Goal: Task Accomplishment & Management: Complete application form

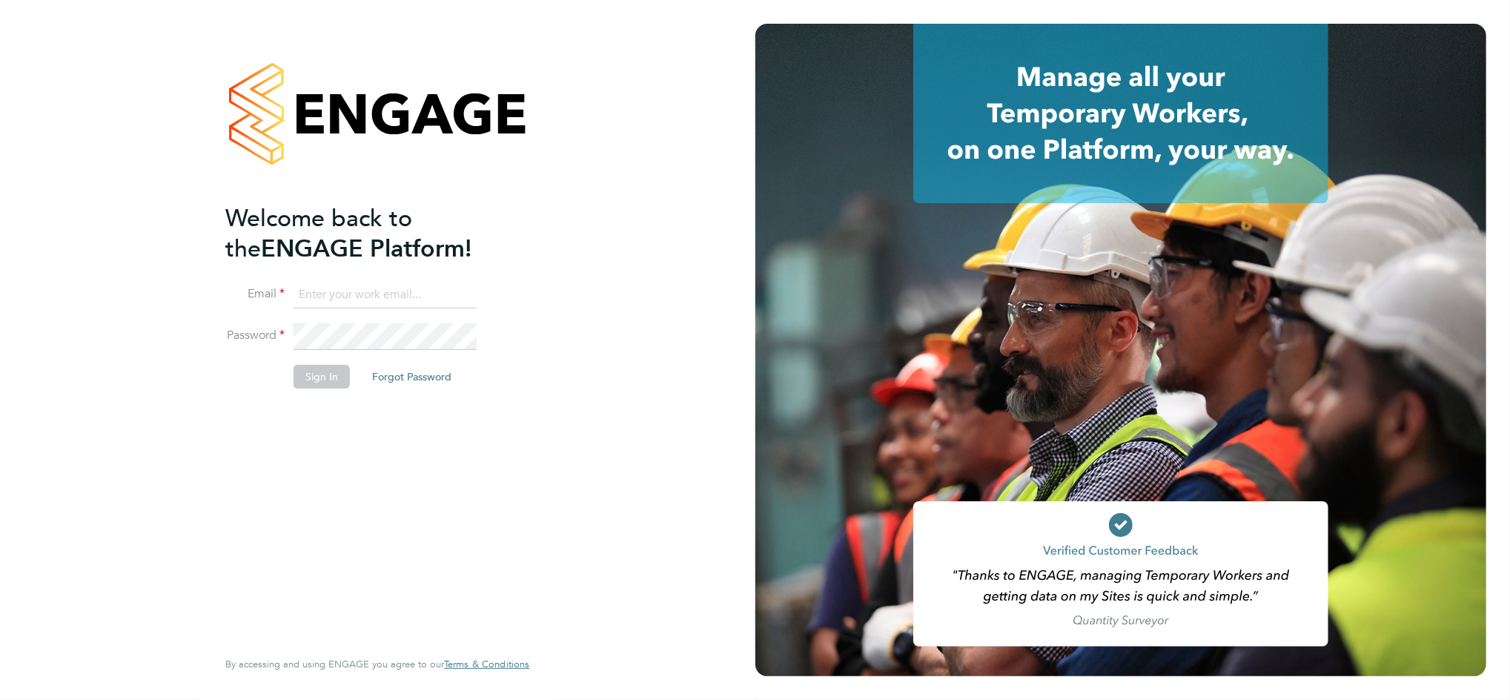
type input "emmahughes@buildingcareersuk.com"
click at [340, 380] on button "Sign In" at bounding box center [322, 377] width 56 height 24
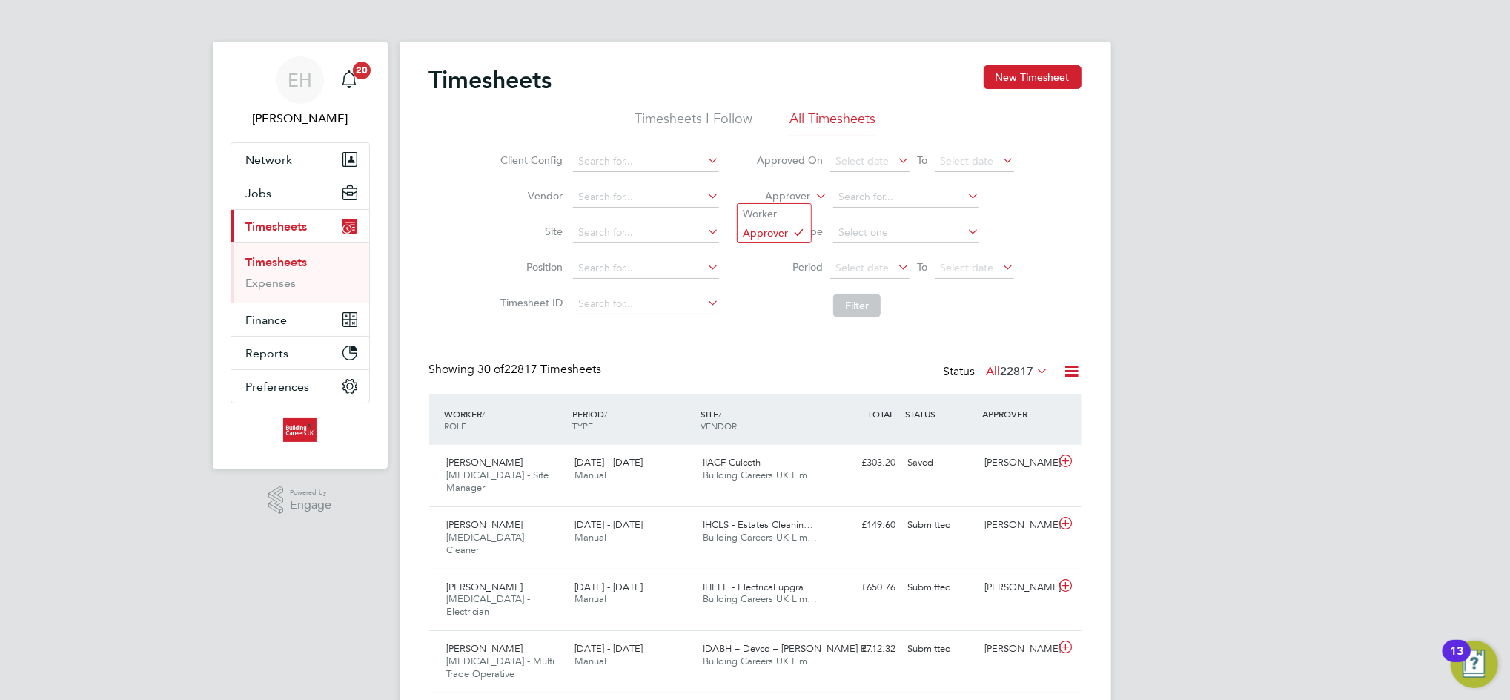
click at [792, 196] on label "Approver" at bounding box center [777, 196] width 67 height 15
click at [784, 212] on li "Worker" at bounding box center [774, 213] width 73 height 19
click at [868, 200] on input at bounding box center [906, 197] width 146 height 21
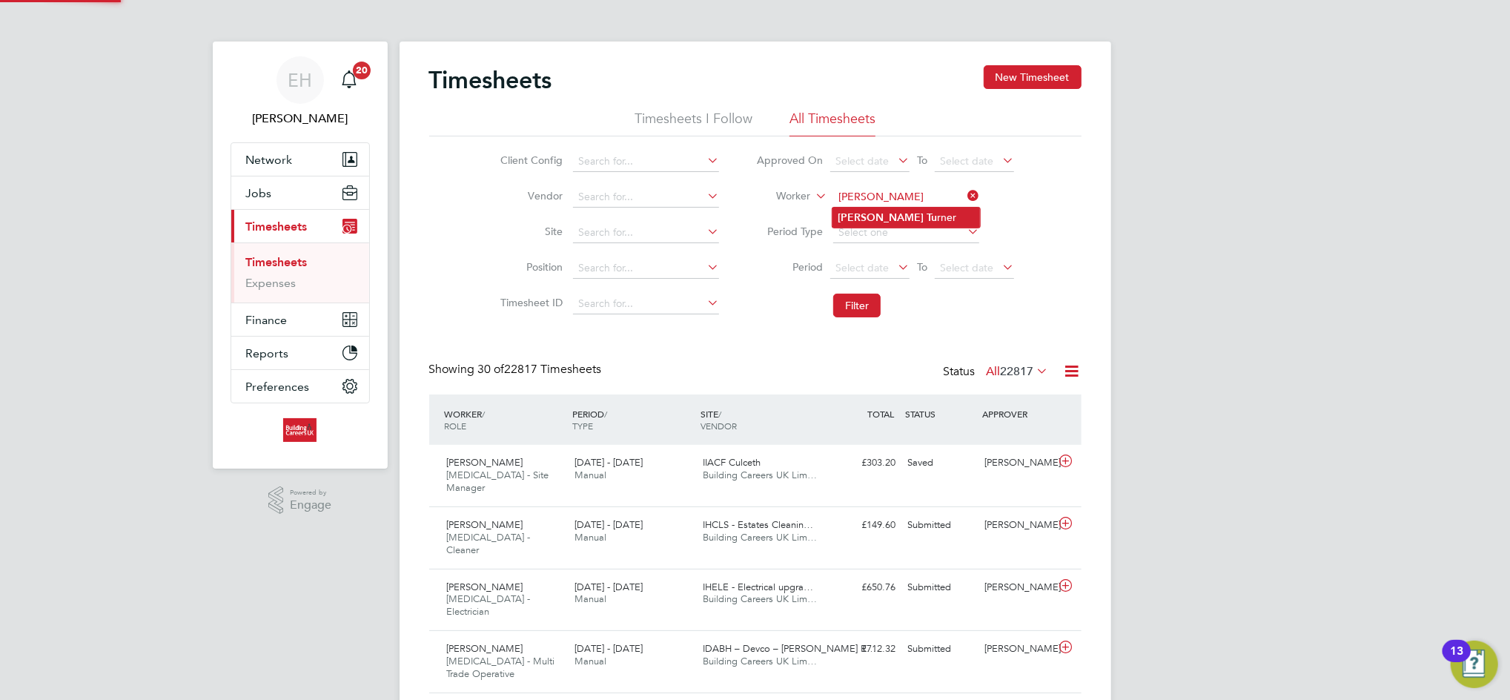
click at [927, 211] on b "Tu" at bounding box center [932, 217] width 10 height 13
type input "[PERSON_NAME]"
click at [854, 306] on button "Filter" at bounding box center [856, 306] width 47 height 24
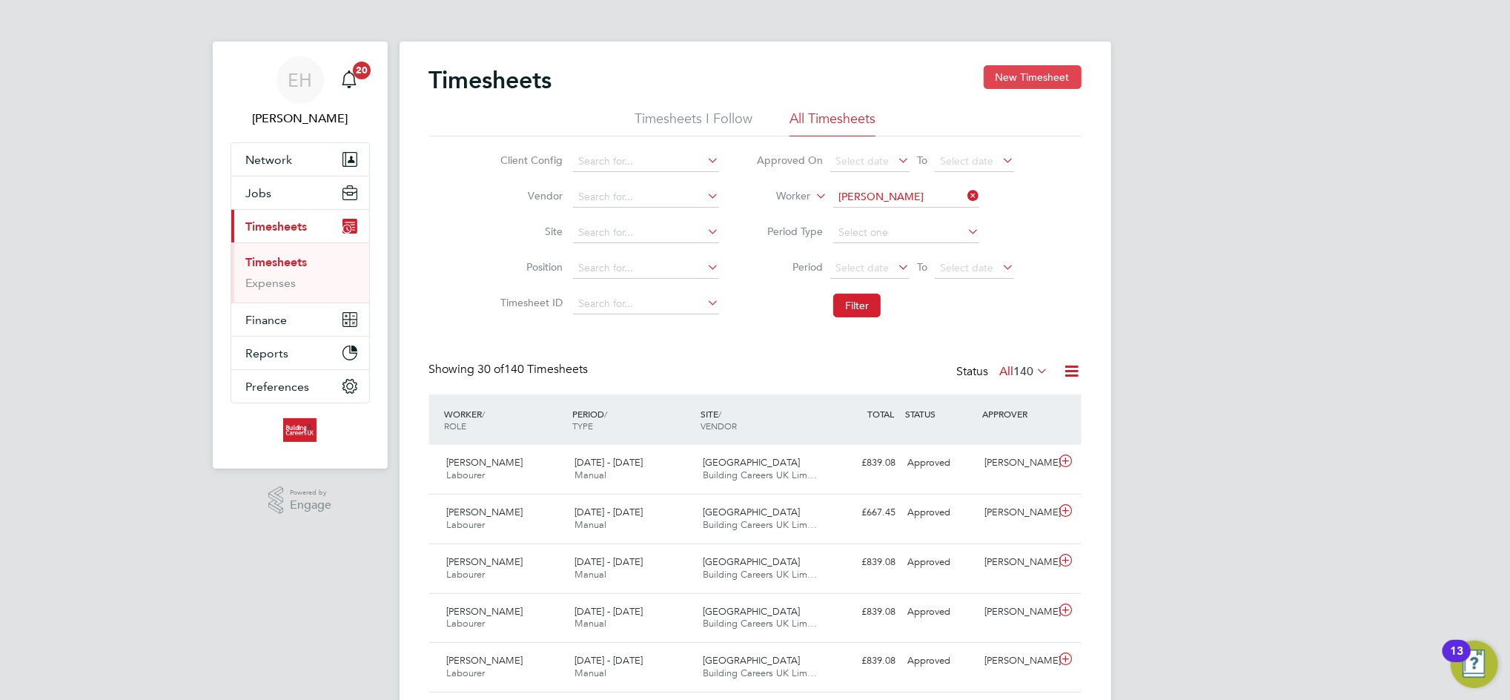
click at [1027, 71] on button "New Timesheet" at bounding box center [1033, 77] width 98 height 24
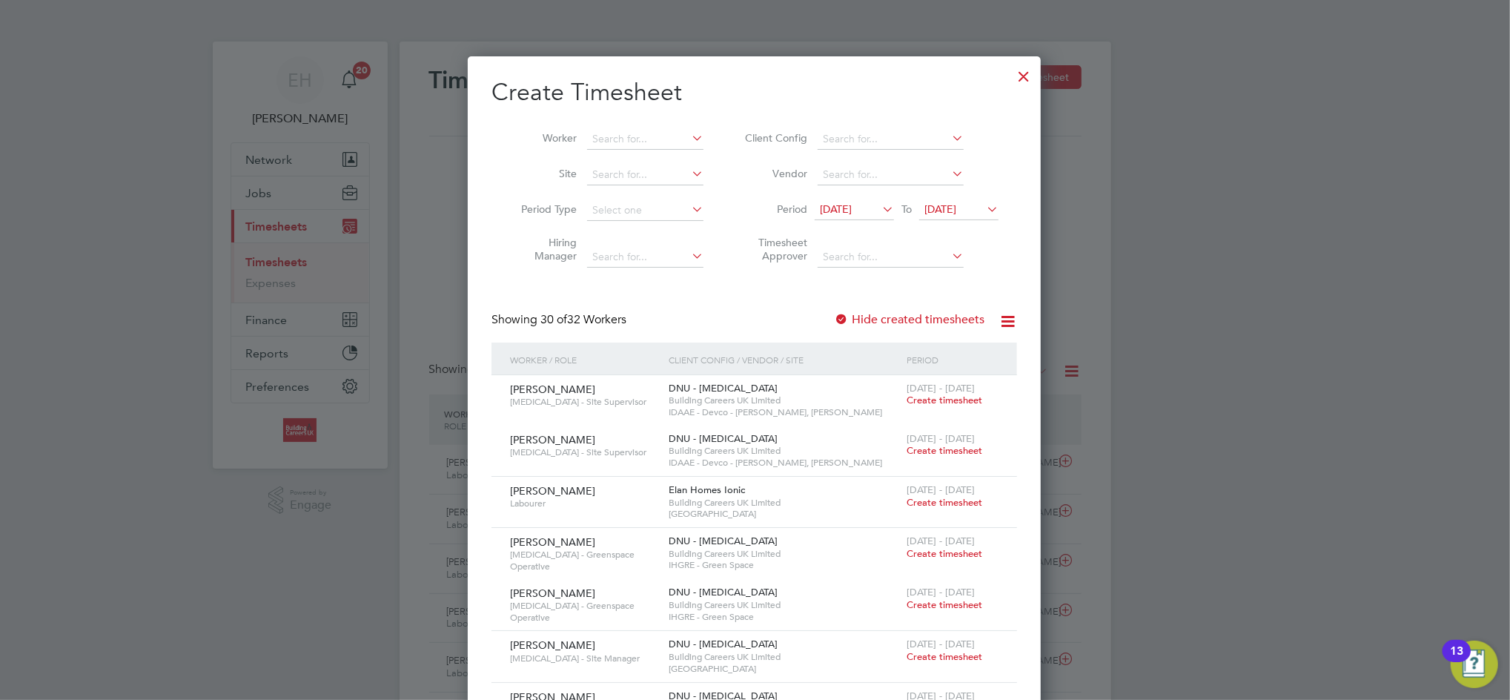
click at [826, 216] on span "[DATE]" at bounding box center [854, 210] width 79 height 20
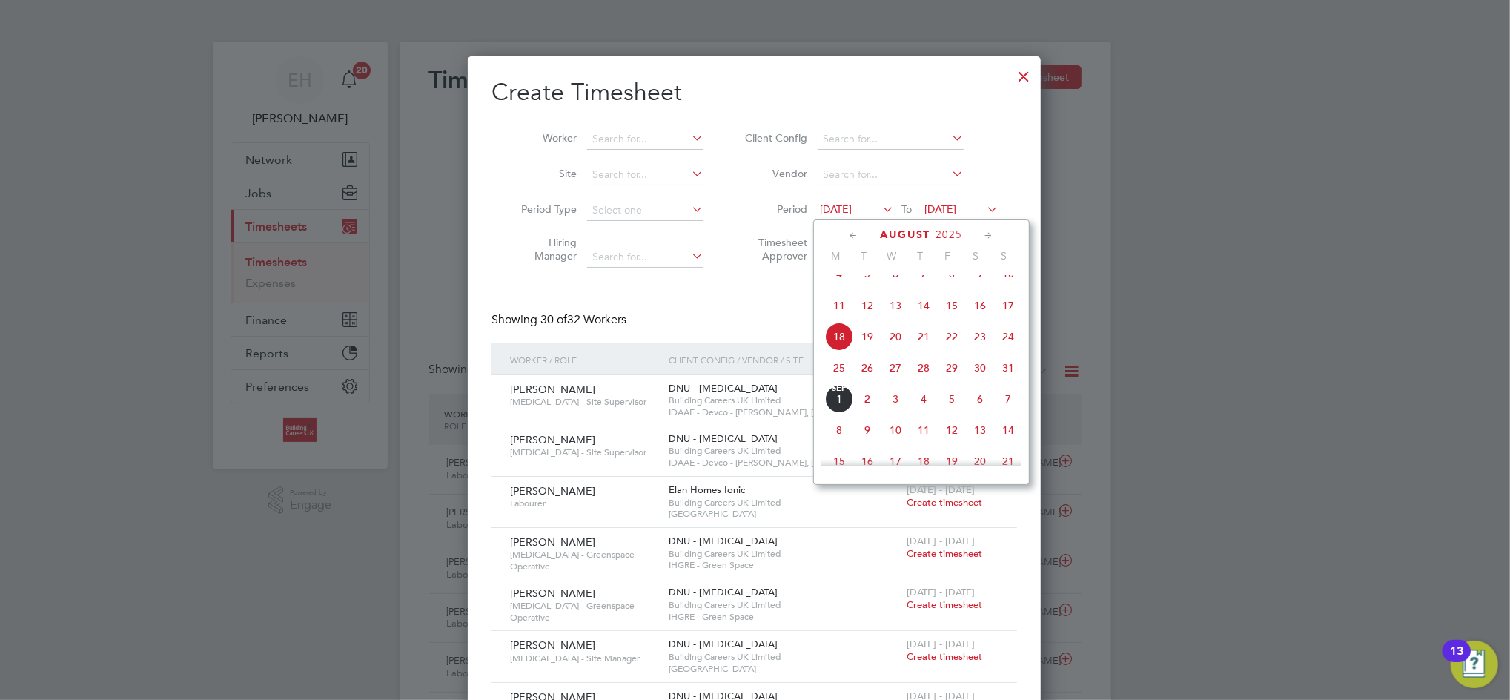
click at [837, 377] on span "25" at bounding box center [839, 368] width 28 height 28
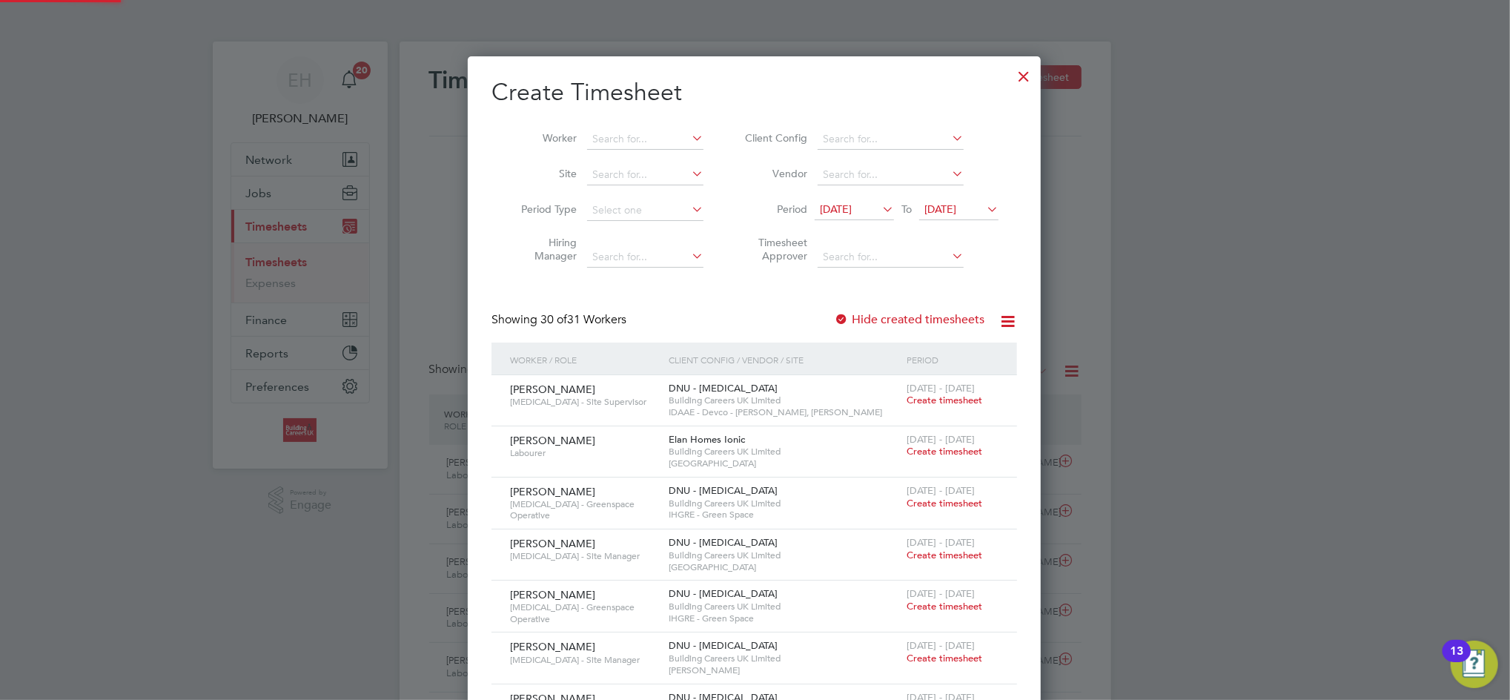
click at [966, 198] on li "Period [DATE] To [DATE]" at bounding box center [869, 211] width 295 height 36
click at [956, 207] on span "[DATE]" at bounding box center [940, 208] width 32 height 13
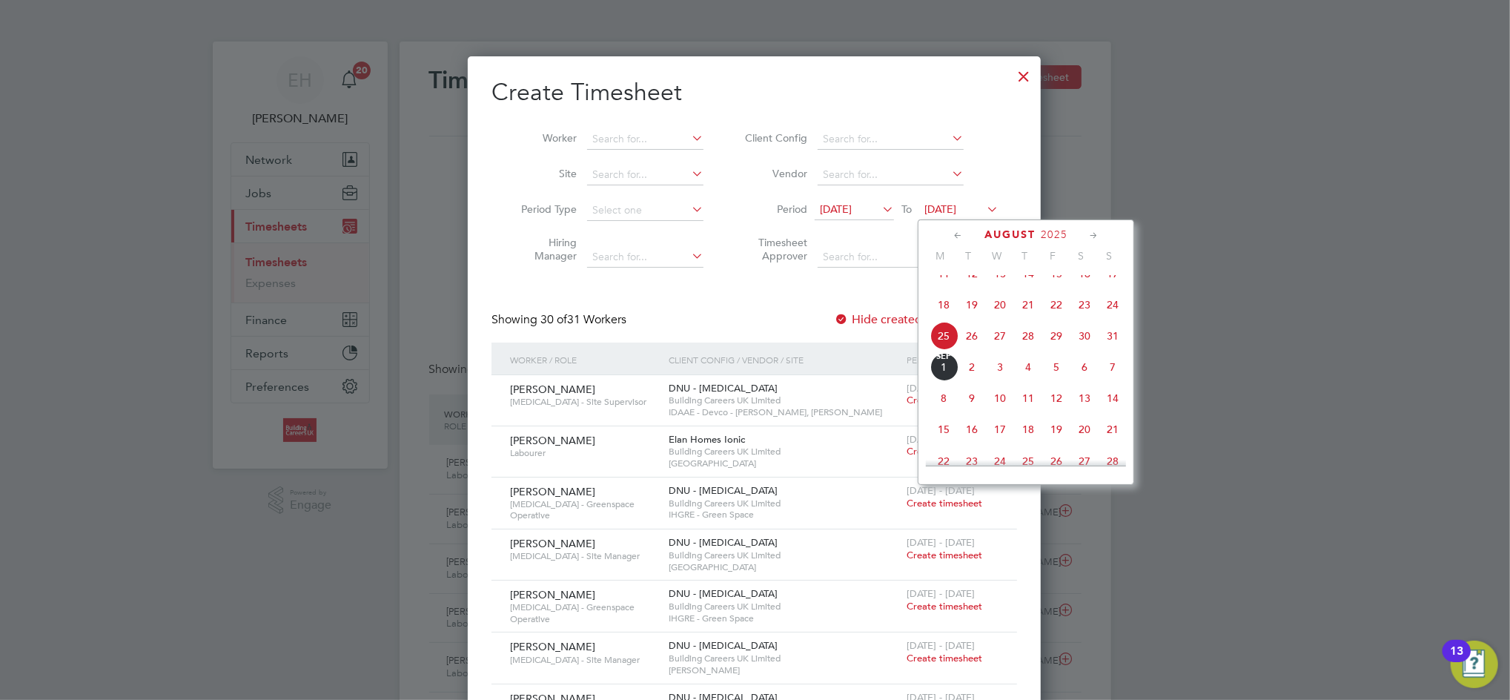
click at [1109, 350] on span "31" at bounding box center [1113, 336] width 28 height 28
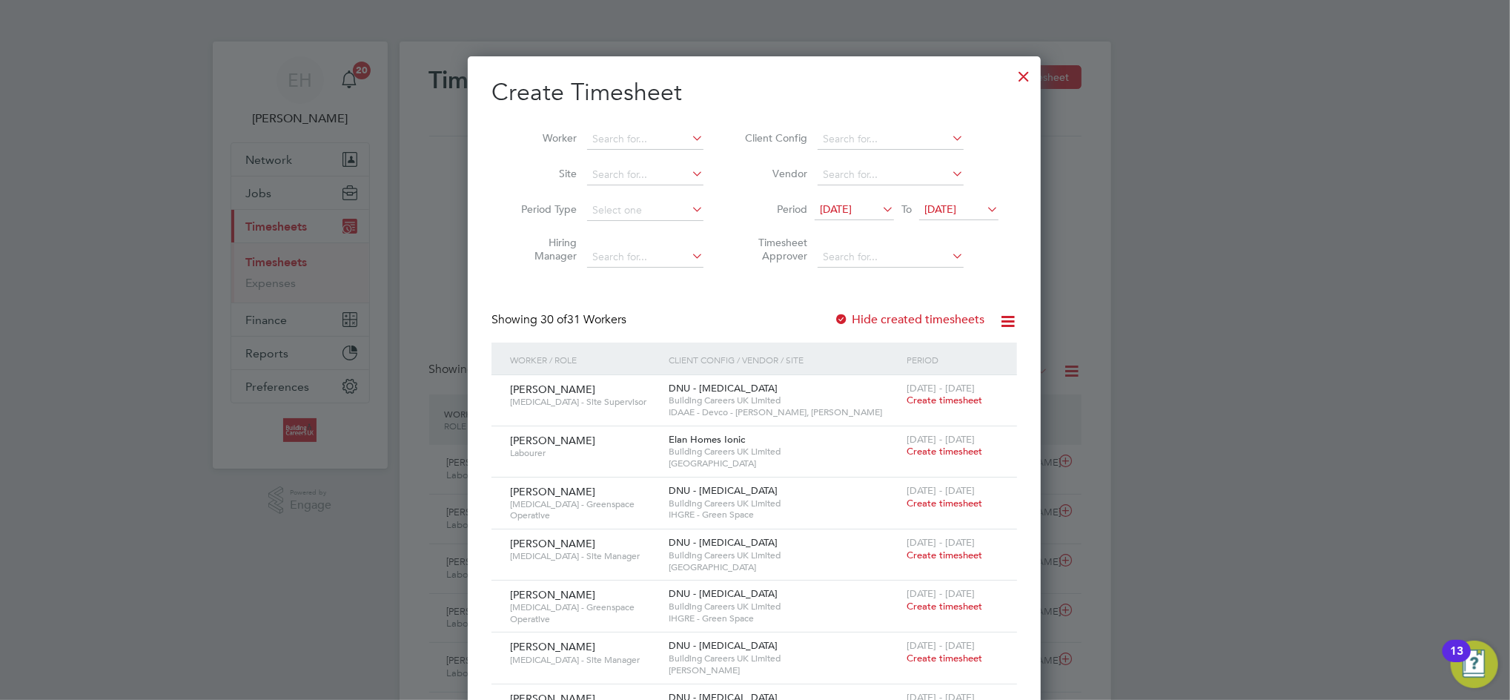
click at [939, 449] on span "Create timesheet" at bounding box center [945, 451] width 76 height 13
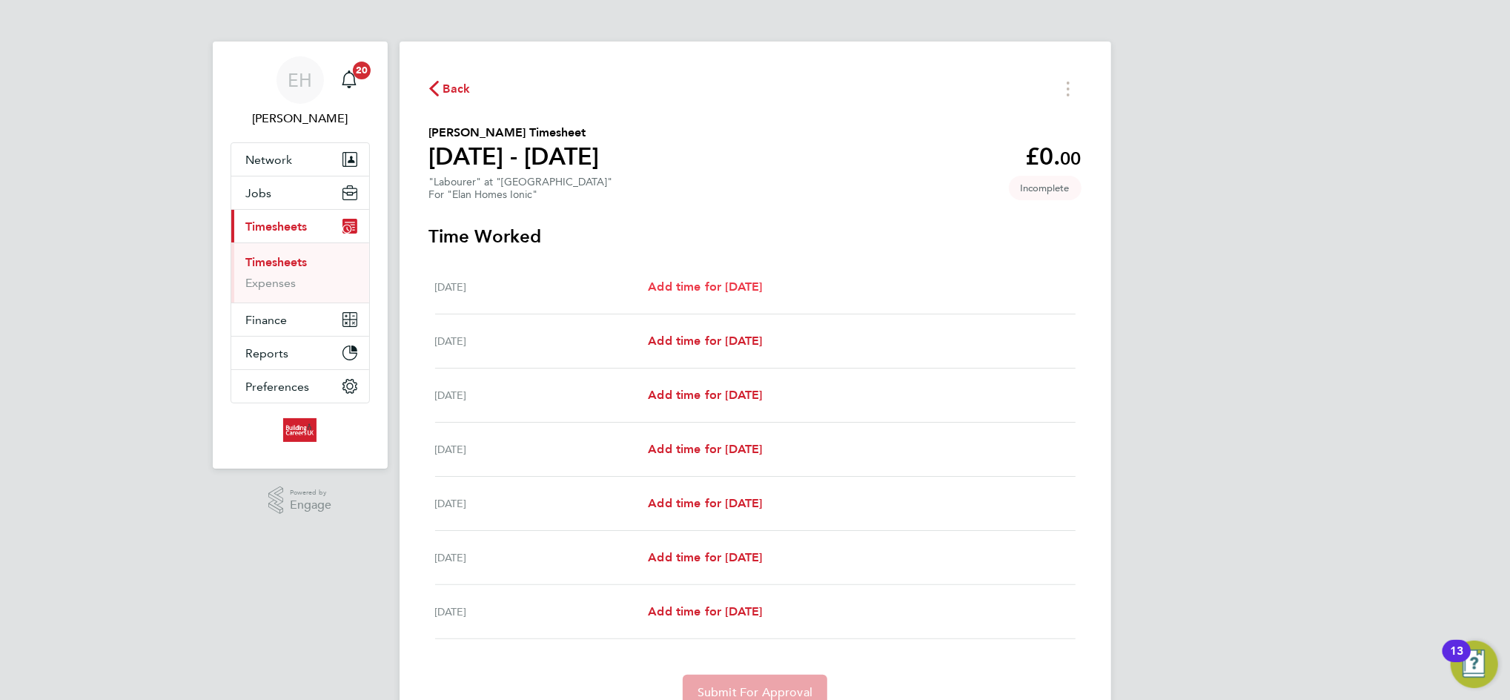
click at [709, 278] on link "Add time for [DATE]" at bounding box center [705, 287] width 114 height 18
select select "60"
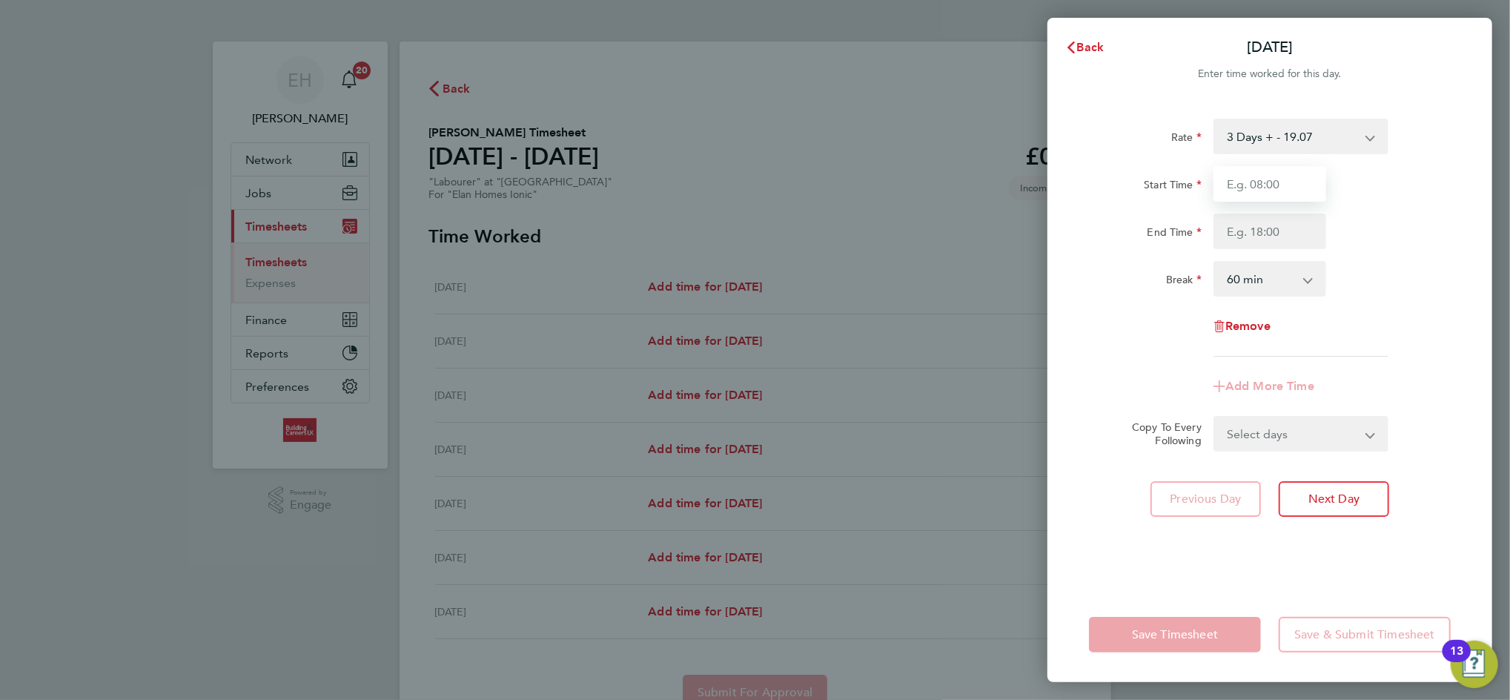
click at [1261, 182] on input "Start Time" at bounding box center [1270, 184] width 113 height 36
type input "07:00"
click at [1273, 237] on input "End Time" at bounding box center [1270, 232] width 113 height 36
type input "16:30"
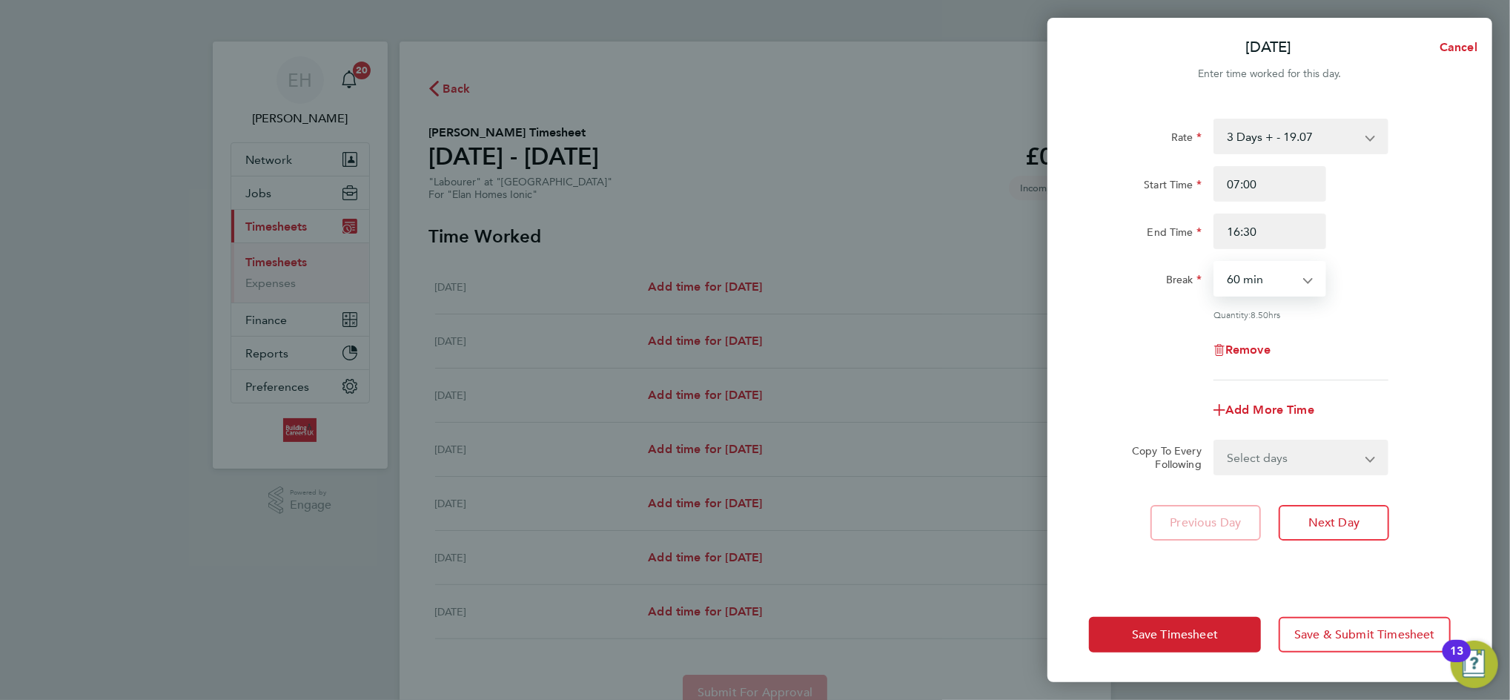
click at [1266, 275] on select "0 min 15 min 30 min 45 min 60 min 75 min 90 min" at bounding box center [1261, 278] width 92 height 33
select select "30"
click at [1215, 262] on select "0 min 15 min 30 min 45 min 60 min 75 min 90 min" at bounding box center [1261, 278] width 92 height 33
click at [1267, 464] on select "Select days Day Weekday (Mon-Fri) Weekend (Sat-Sun) [DATE] [DATE] [DATE] [DATE]…" at bounding box center [1293, 457] width 156 height 33
select select "WEEKDAY"
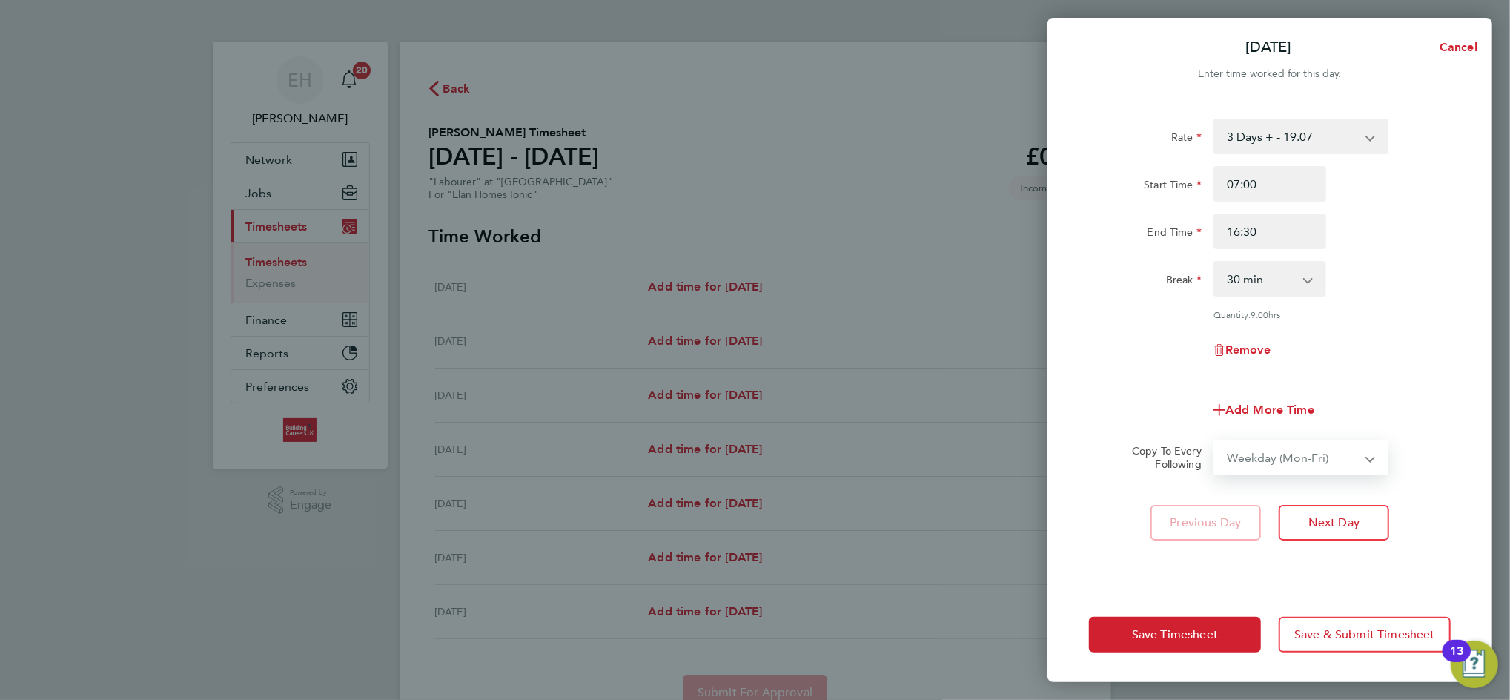
click at [1215, 441] on select "Select days Day Weekday (Mon-Fri) Weekend (Sat-Sun) [DATE] [DATE] [DATE] [DATE]…" at bounding box center [1293, 457] width 156 height 33
select select "[DATE]"
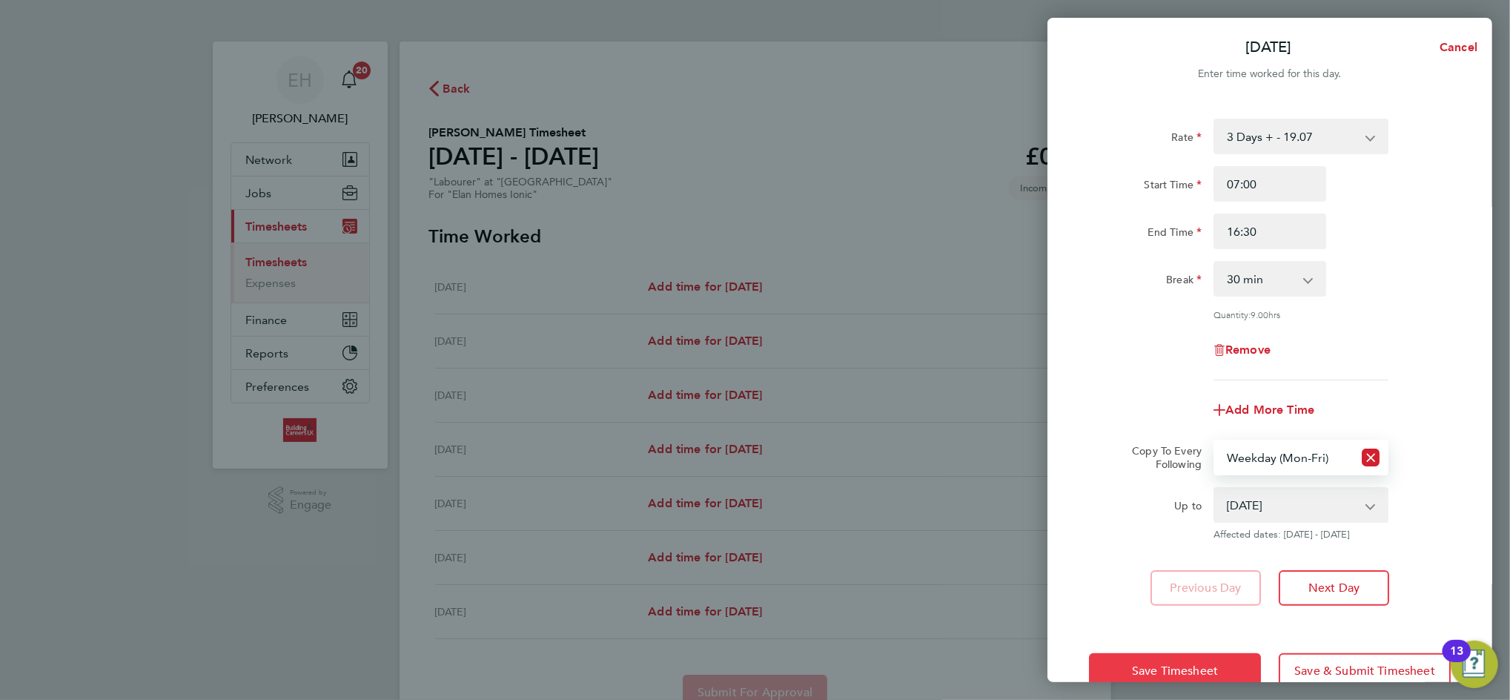
click at [1160, 666] on span "Save Timesheet" at bounding box center [1175, 671] width 86 height 15
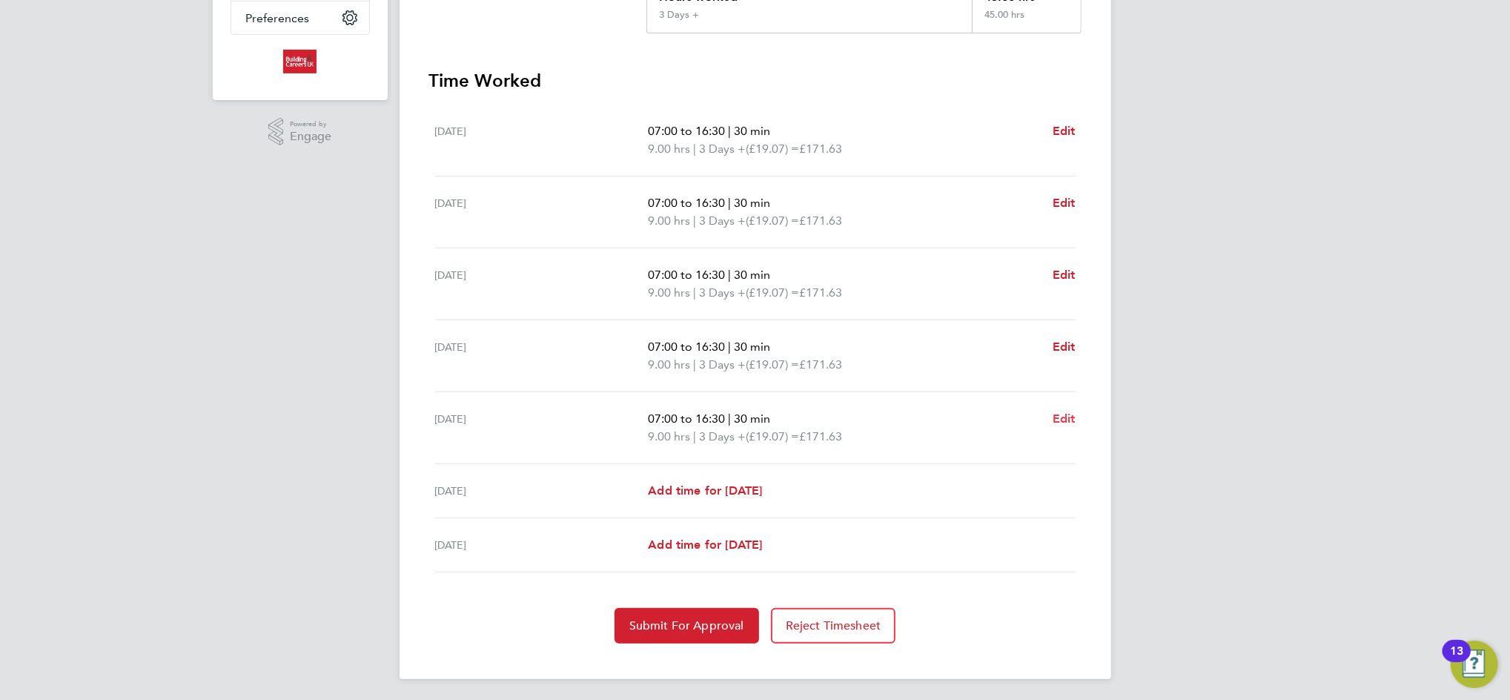
click at [1057, 411] on span "Edit" at bounding box center [1064, 418] width 23 height 14
select select "30"
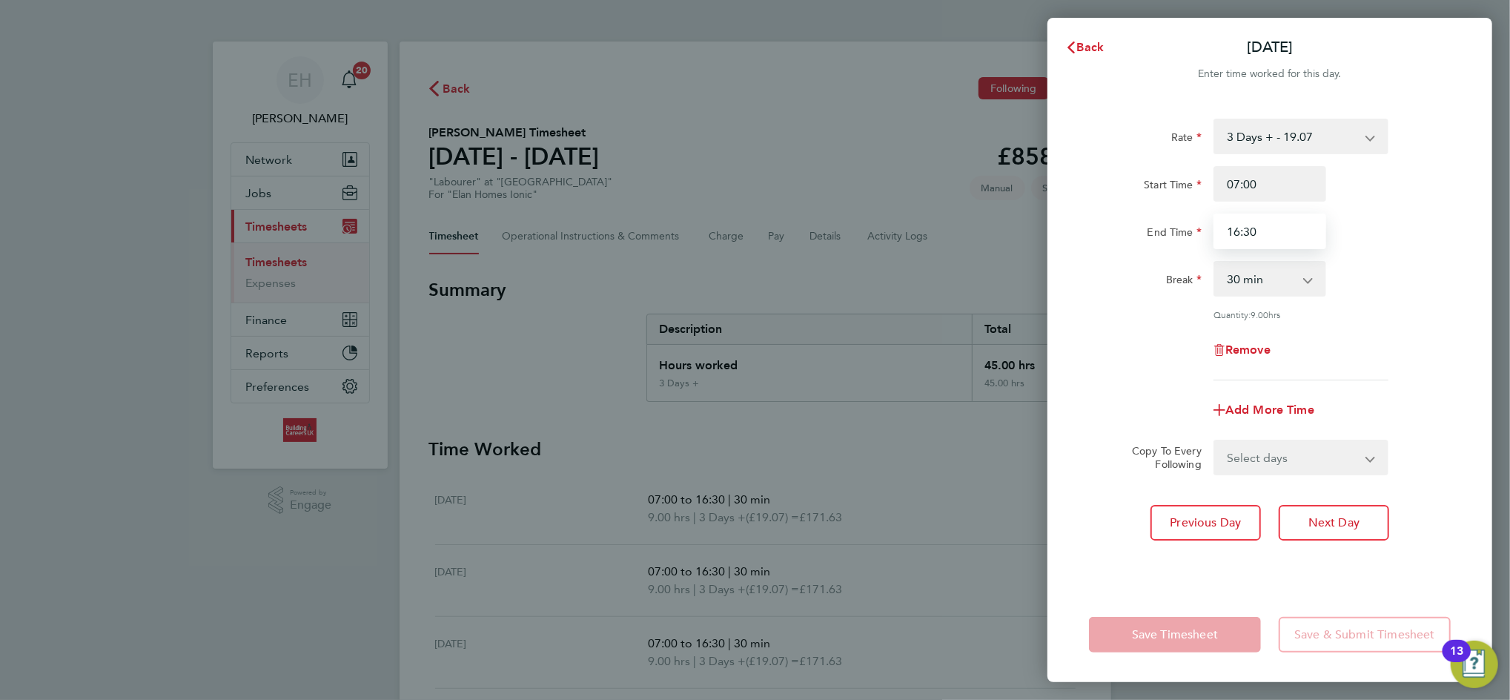
drag, startPoint x: 1274, startPoint y: 228, endPoint x: 1106, endPoint y: 251, distance: 169.9
click at [1106, 251] on div "Rate 3 Days + - 19.07 3 Days - - 13.51 Start Time 07:00 End Time 16:30 Break 0 …" at bounding box center [1270, 250] width 362 height 262
type input "15:30"
click at [1289, 185] on input "07:00" at bounding box center [1270, 184] width 113 height 36
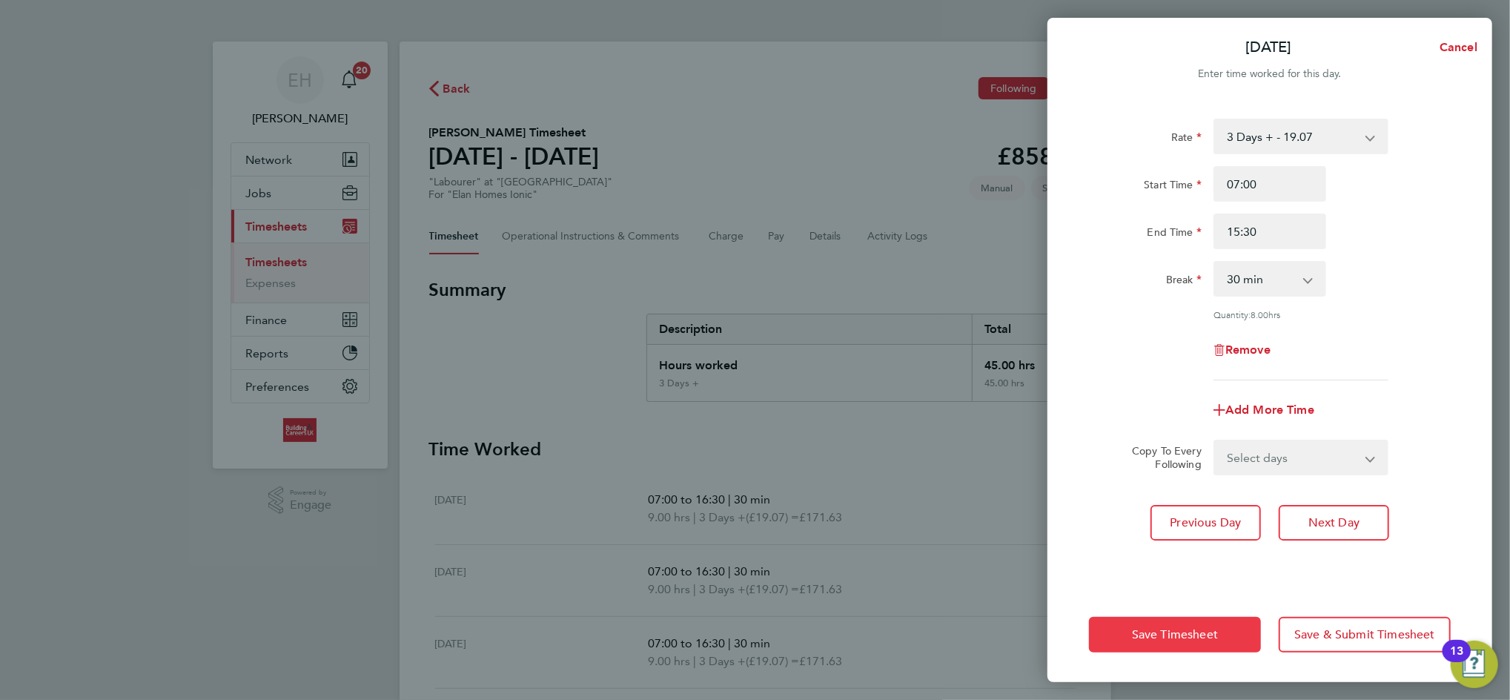
click at [1144, 636] on span "Save Timesheet" at bounding box center [1175, 634] width 86 height 15
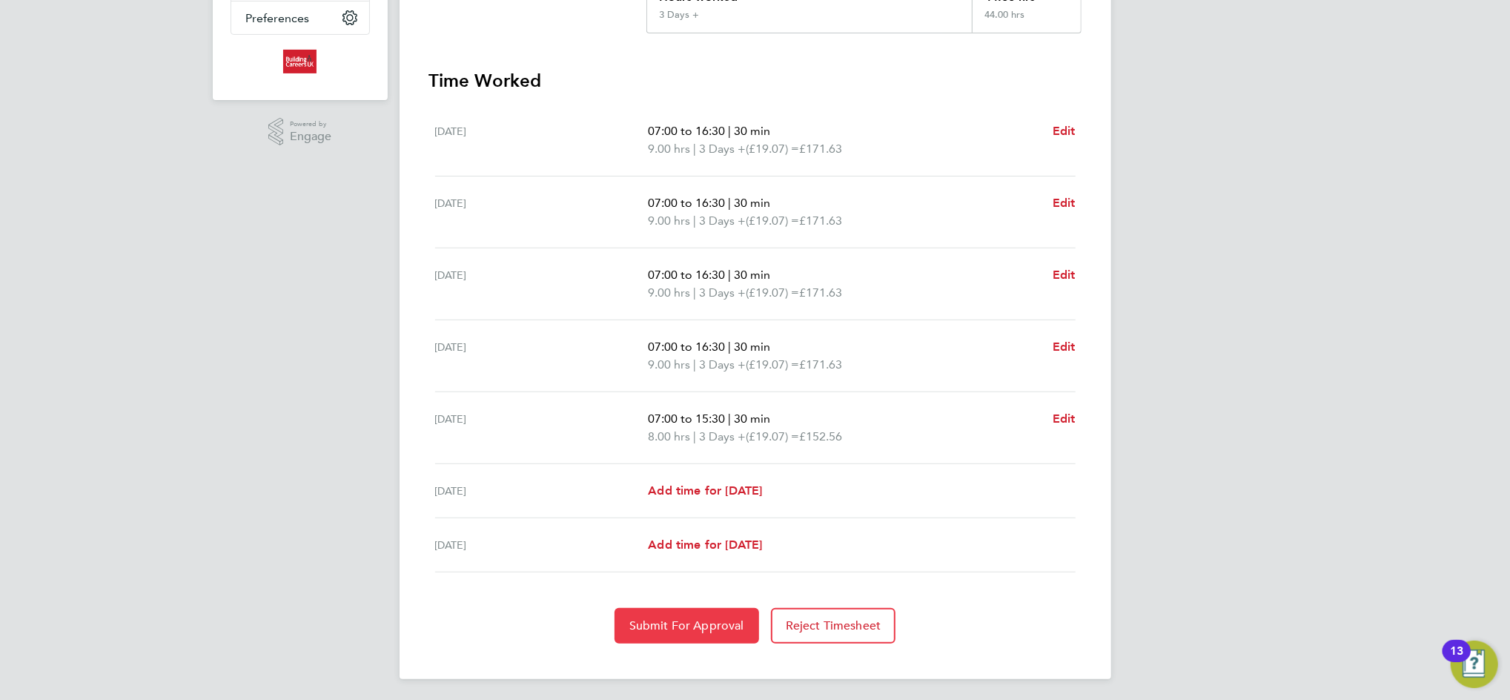
click at [688, 619] on span "Submit For Approval" at bounding box center [686, 625] width 115 height 15
click at [1068, 130] on span "Edit" at bounding box center [1064, 133] width 23 height 14
select select "30"
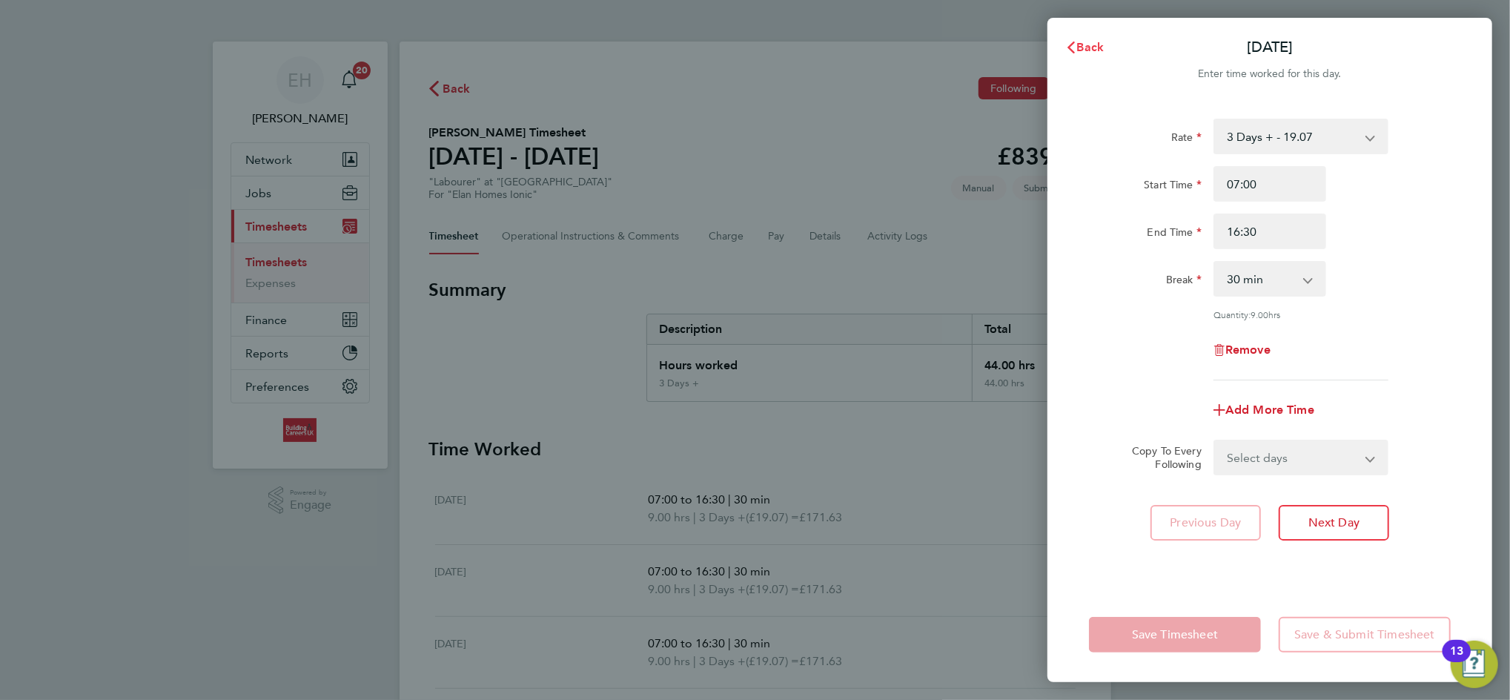
click at [1089, 40] on span "Back" at bounding box center [1090, 47] width 27 height 14
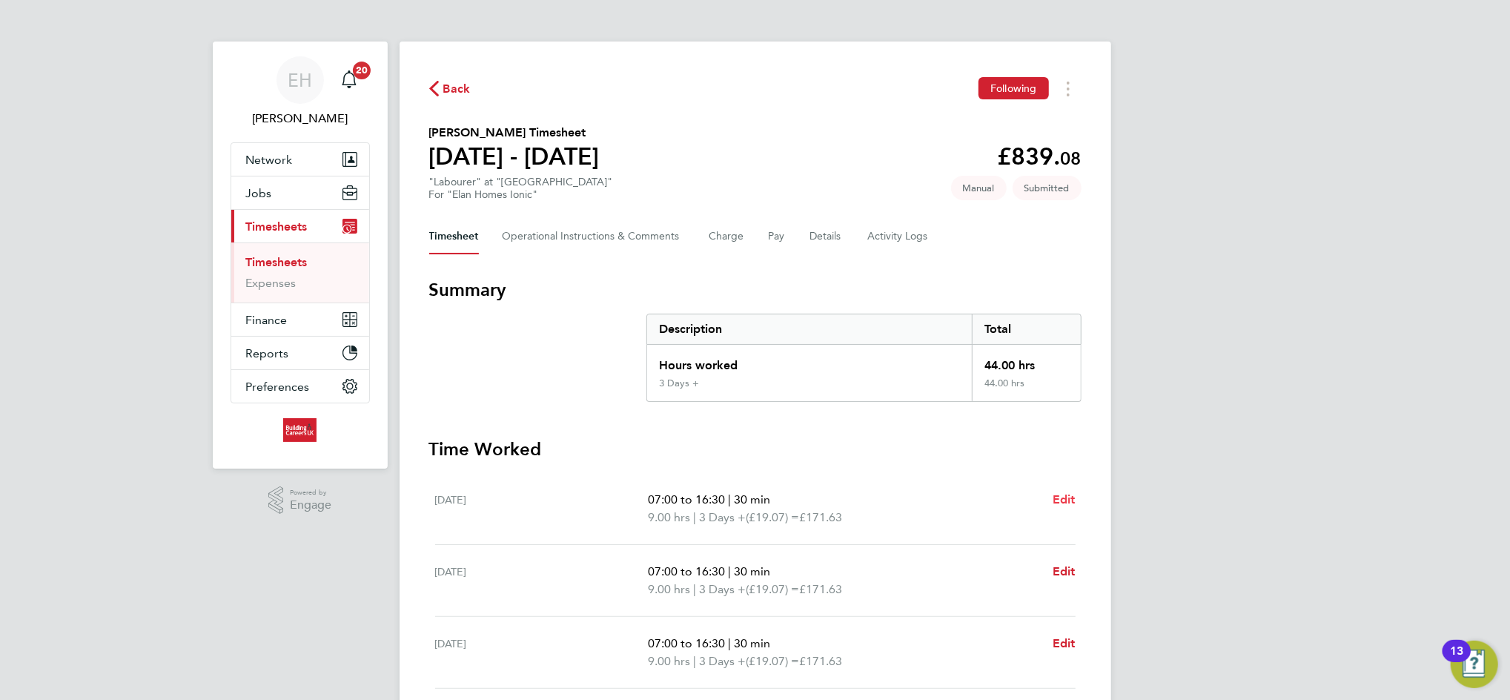
click at [1060, 492] on span "Edit" at bounding box center [1064, 499] width 23 height 14
select select "30"
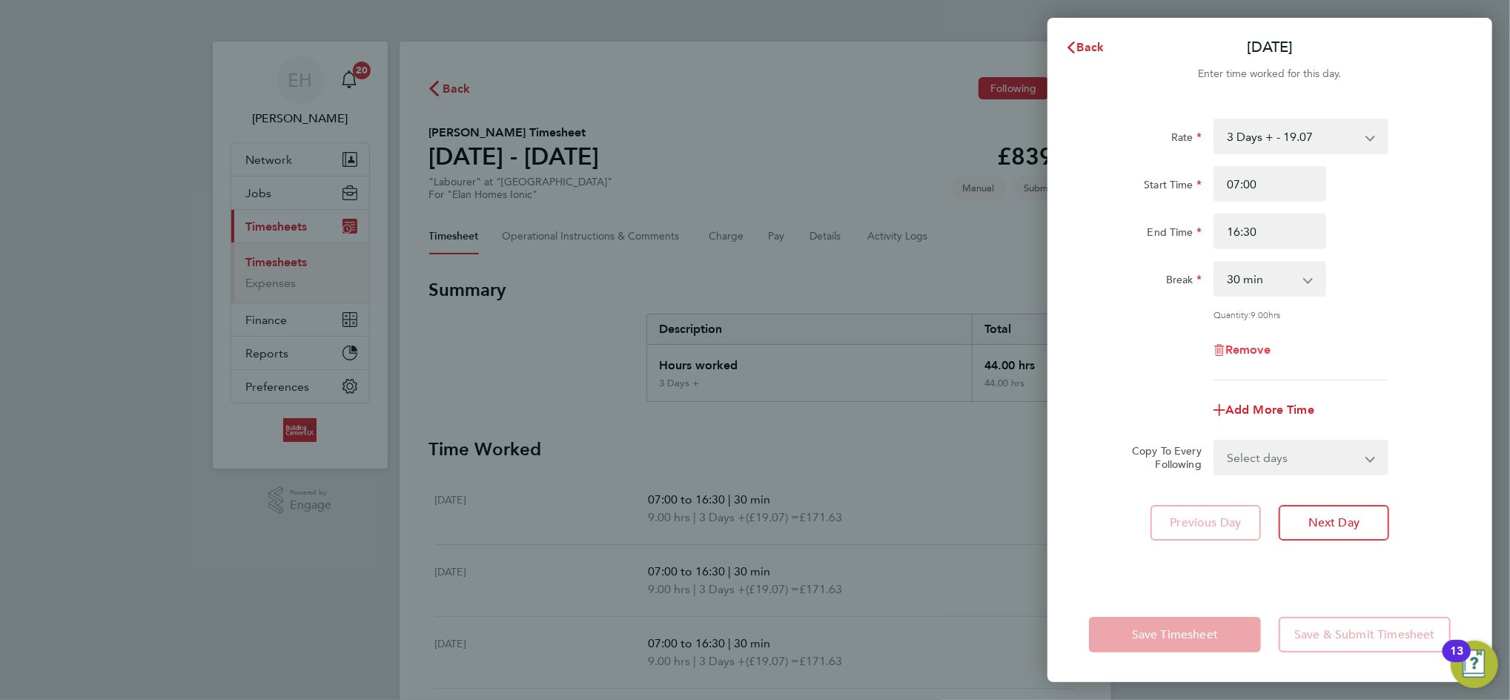
click at [1248, 345] on span "Remove" at bounding box center [1247, 350] width 45 height 14
select select "null"
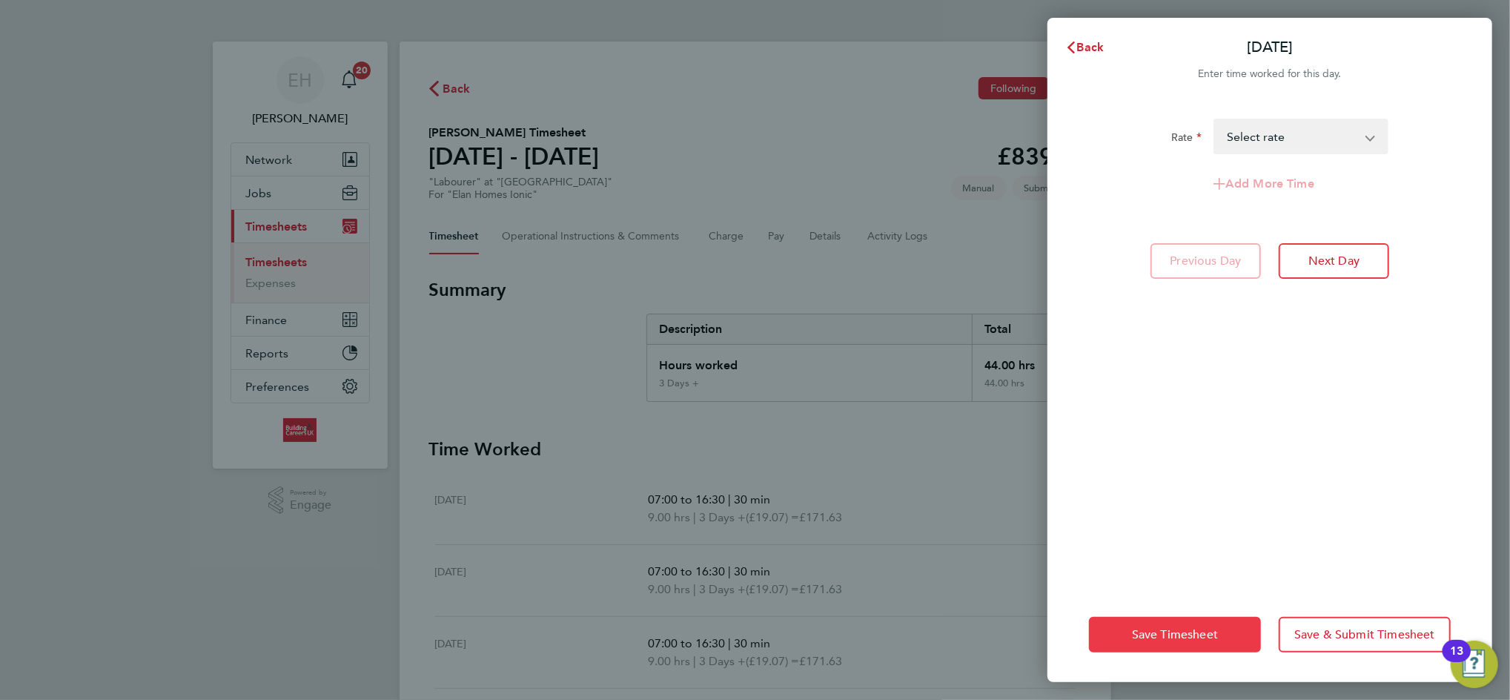
click at [1167, 638] on span "Save Timesheet" at bounding box center [1175, 634] width 86 height 15
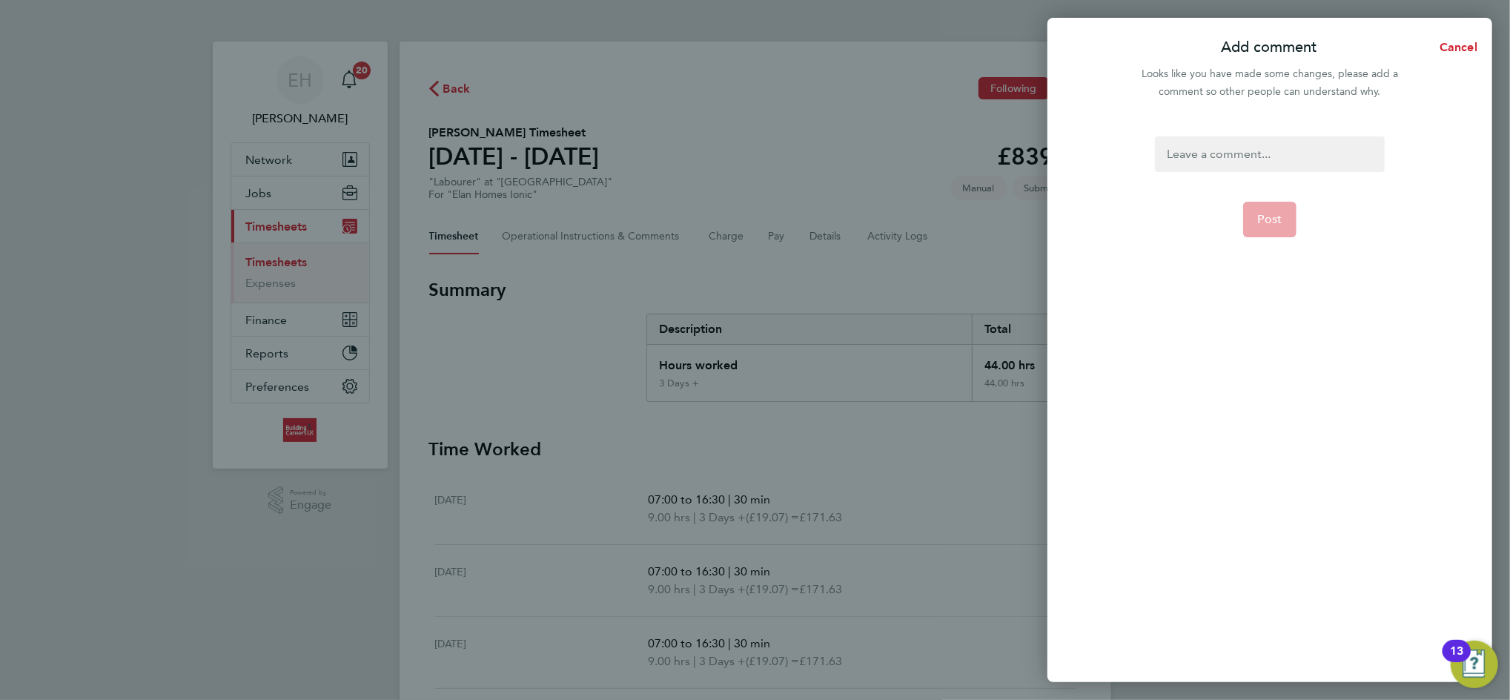
click at [1232, 163] on div at bounding box center [1269, 154] width 229 height 36
click at [1268, 220] on span "Post" at bounding box center [1270, 219] width 24 height 15
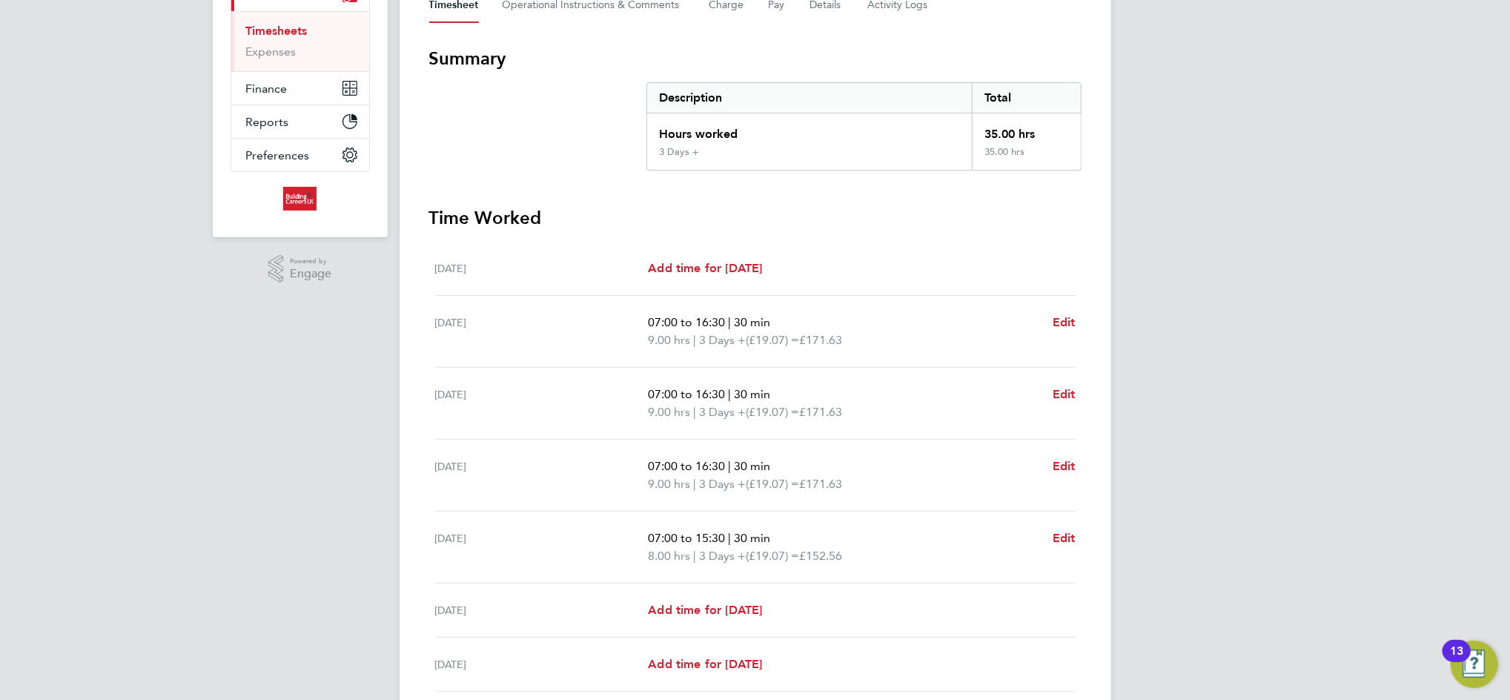
scroll to position [351, 0]
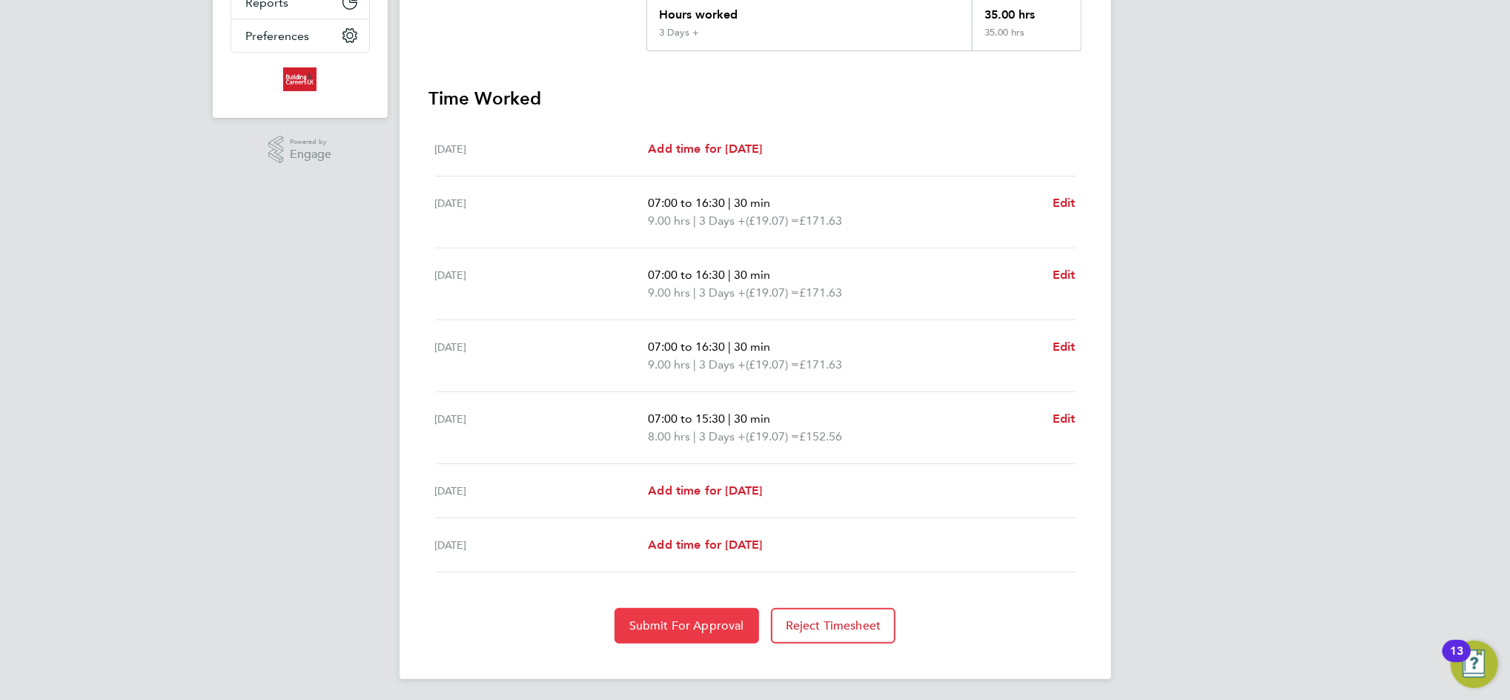
click at [701, 612] on button "Submit For Approval" at bounding box center [687, 626] width 145 height 36
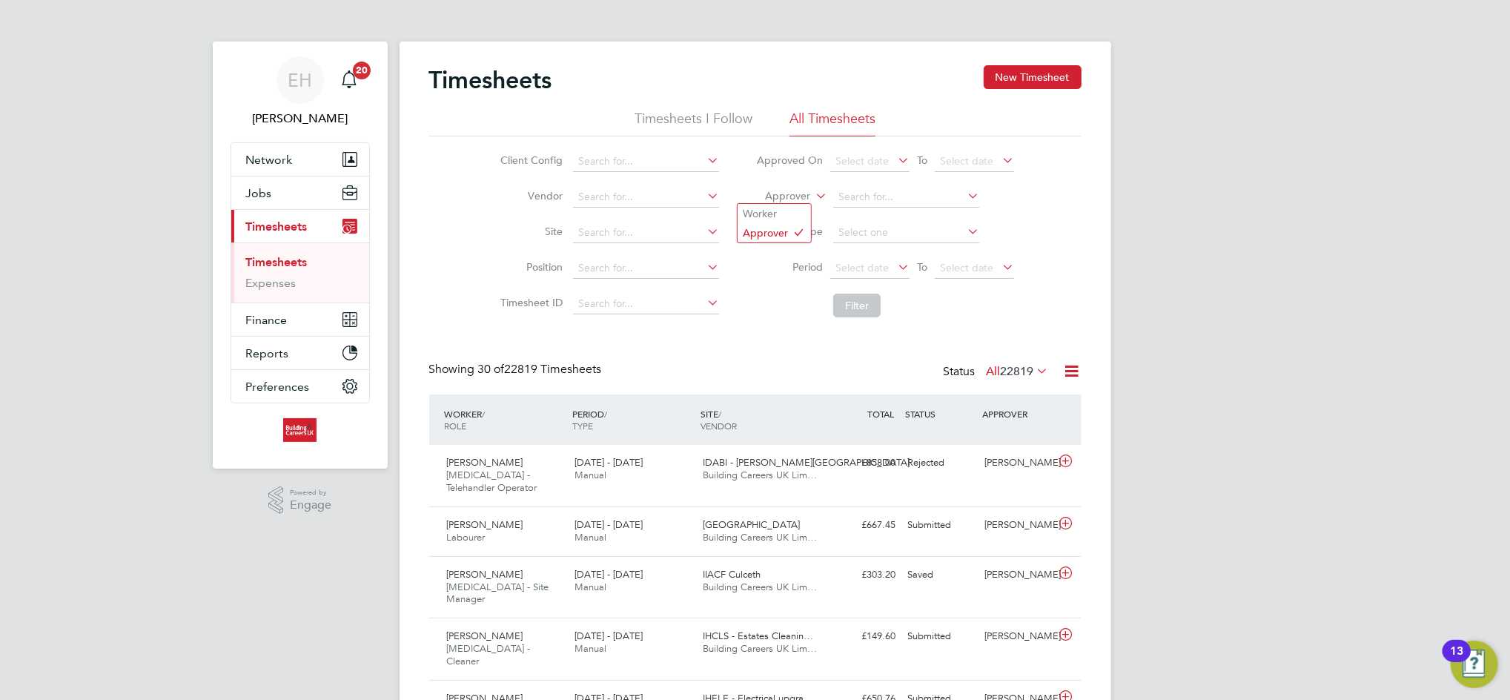
click at [803, 196] on label "Approver" at bounding box center [777, 196] width 67 height 15
click at [793, 211] on li "Worker" at bounding box center [774, 213] width 73 height 19
click at [858, 199] on input at bounding box center [906, 197] width 146 height 21
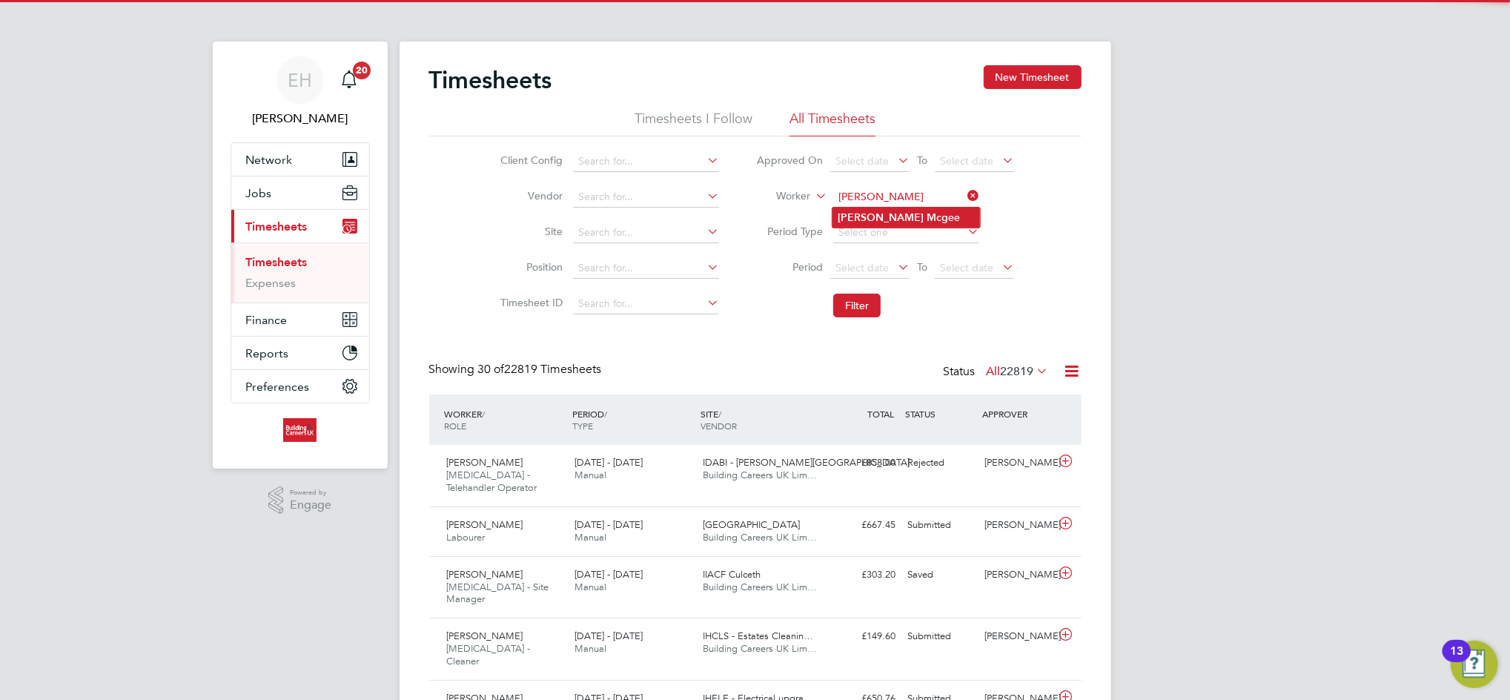
click at [861, 211] on b "Colin" at bounding box center [881, 217] width 86 height 13
type input "[PERSON_NAME]"
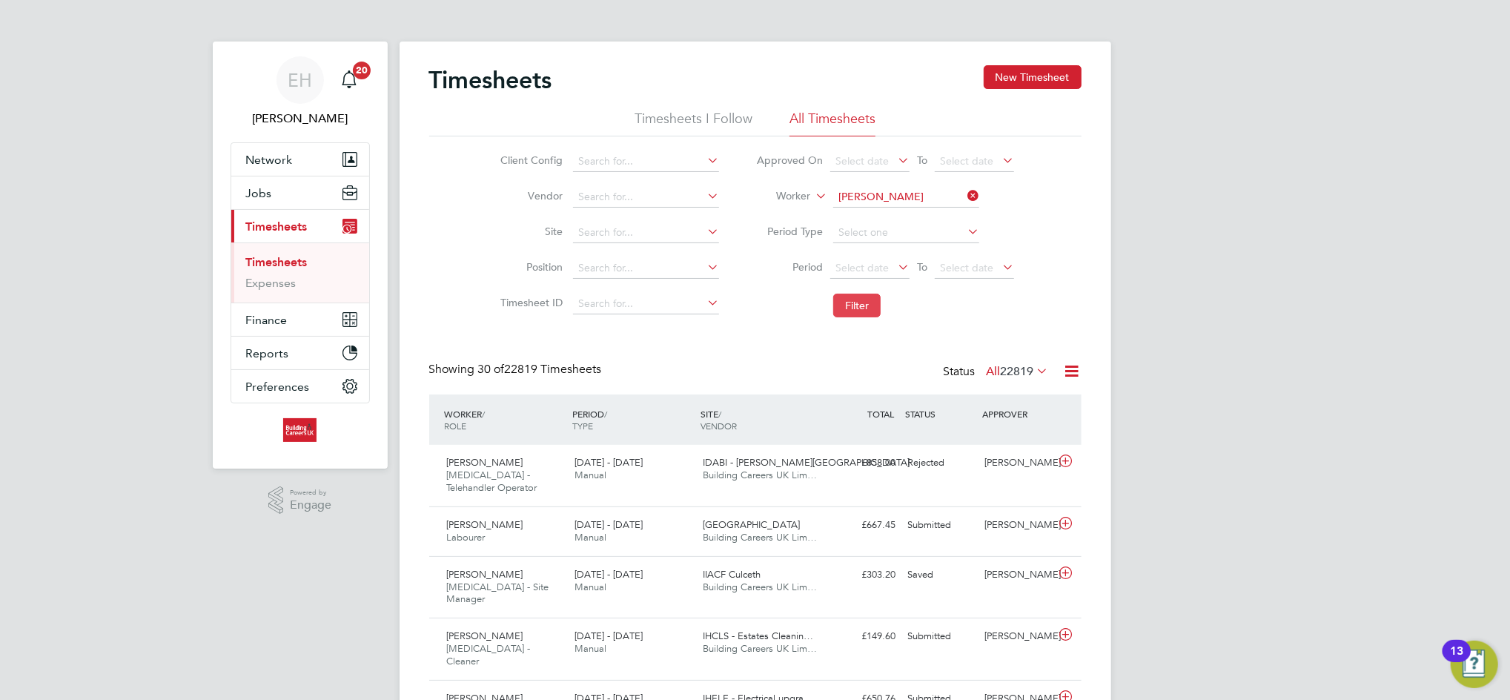
click at [851, 304] on button "Filter" at bounding box center [856, 306] width 47 height 24
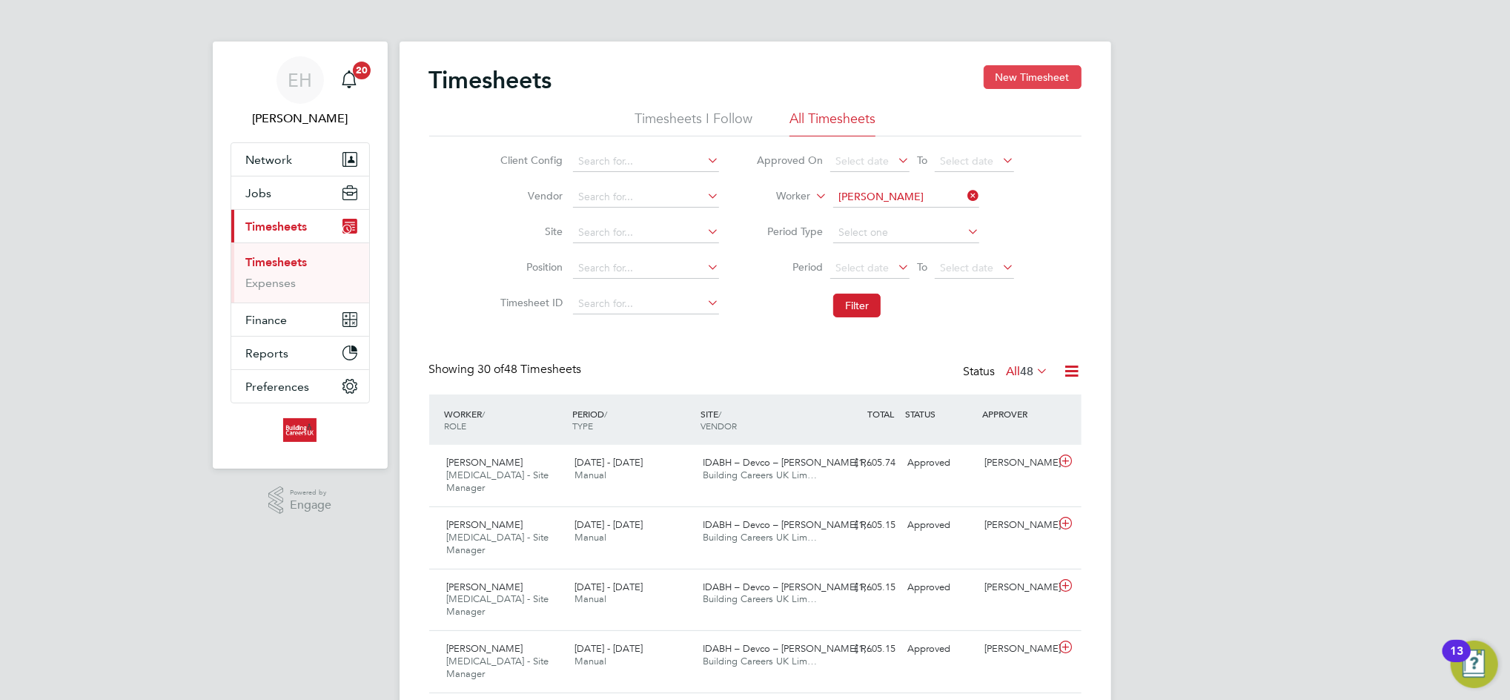
click at [1052, 66] on button "New Timesheet" at bounding box center [1033, 77] width 98 height 24
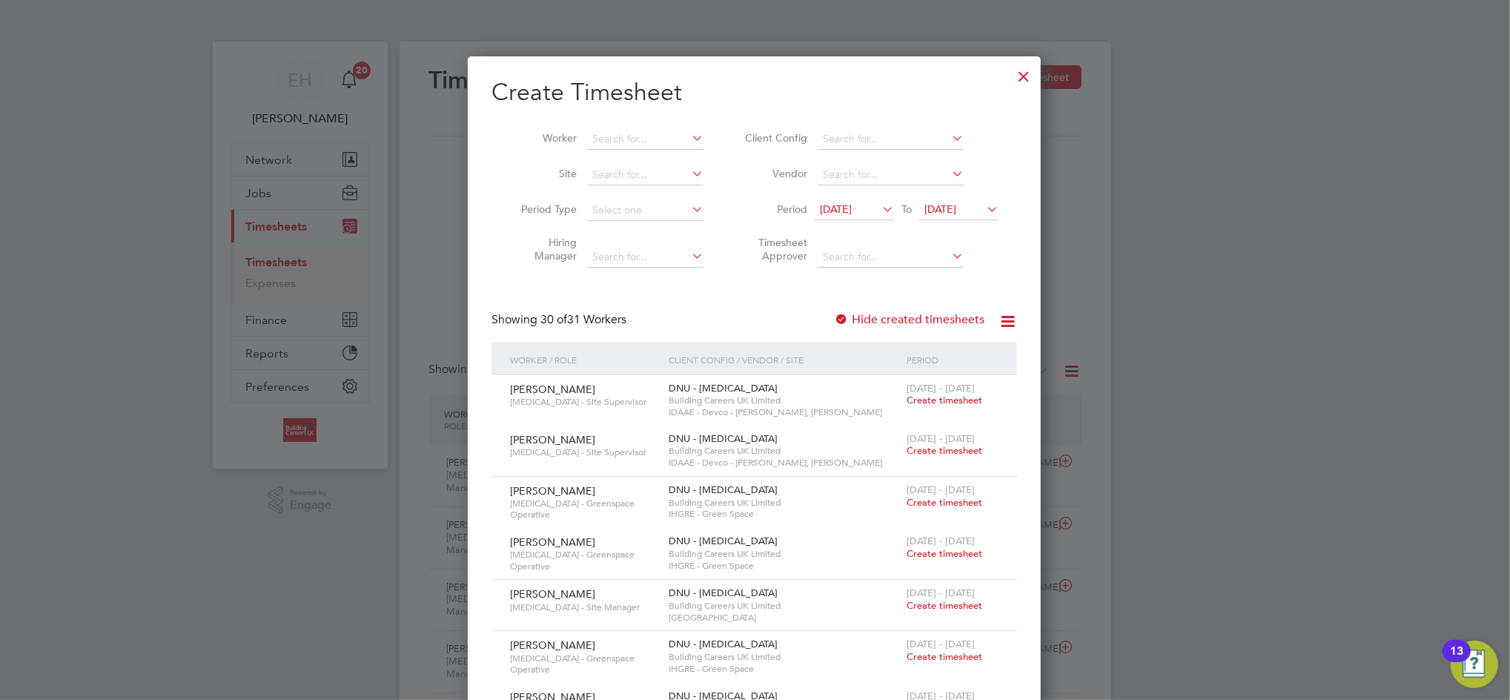
click at [625, 126] on li "Worker" at bounding box center [607, 140] width 231 height 36
click at [621, 136] on input at bounding box center [645, 139] width 116 height 21
click at [631, 151] on li "Colin Mcg ee" at bounding box center [653, 159] width 134 height 20
type input "[PERSON_NAME]"
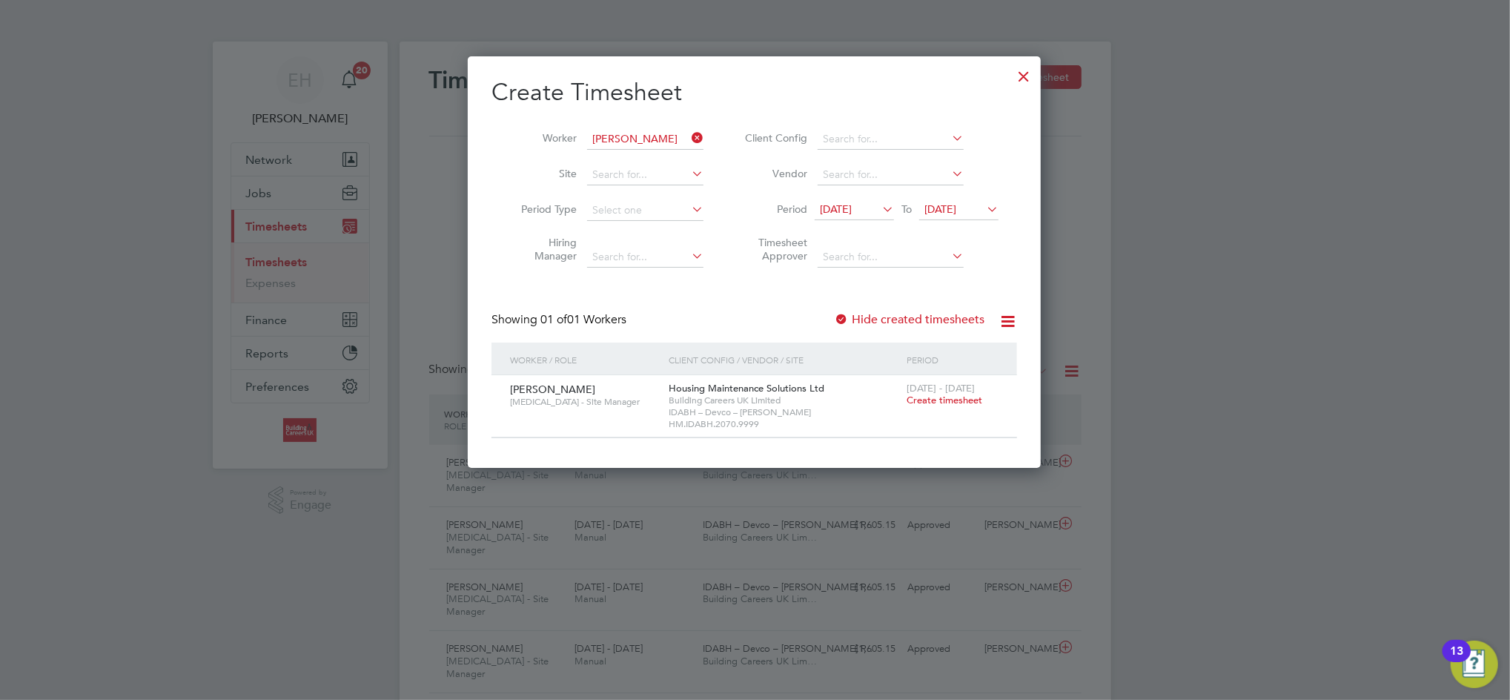
click at [930, 400] on span "Create timesheet" at bounding box center [945, 400] width 76 height 13
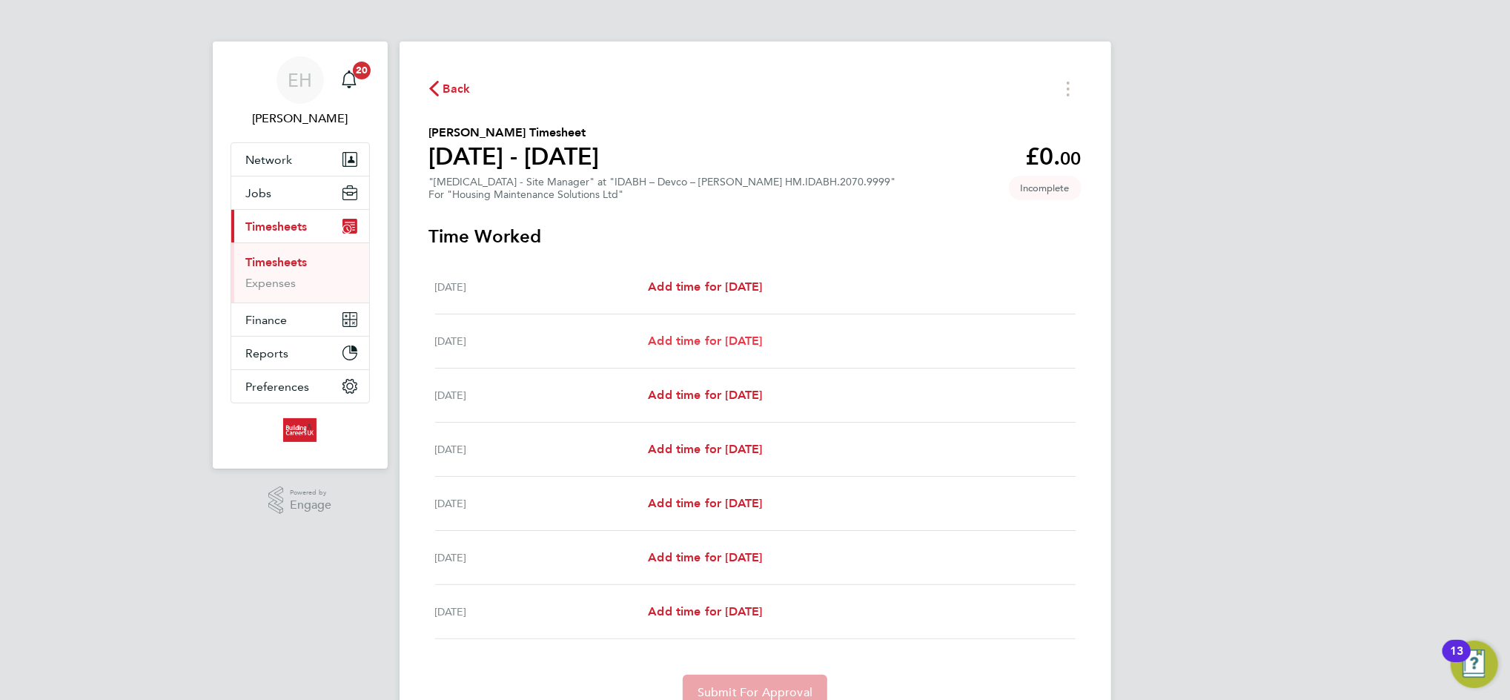
click at [701, 334] on span "Add time for [DATE]" at bounding box center [705, 341] width 114 height 14
select select "30"
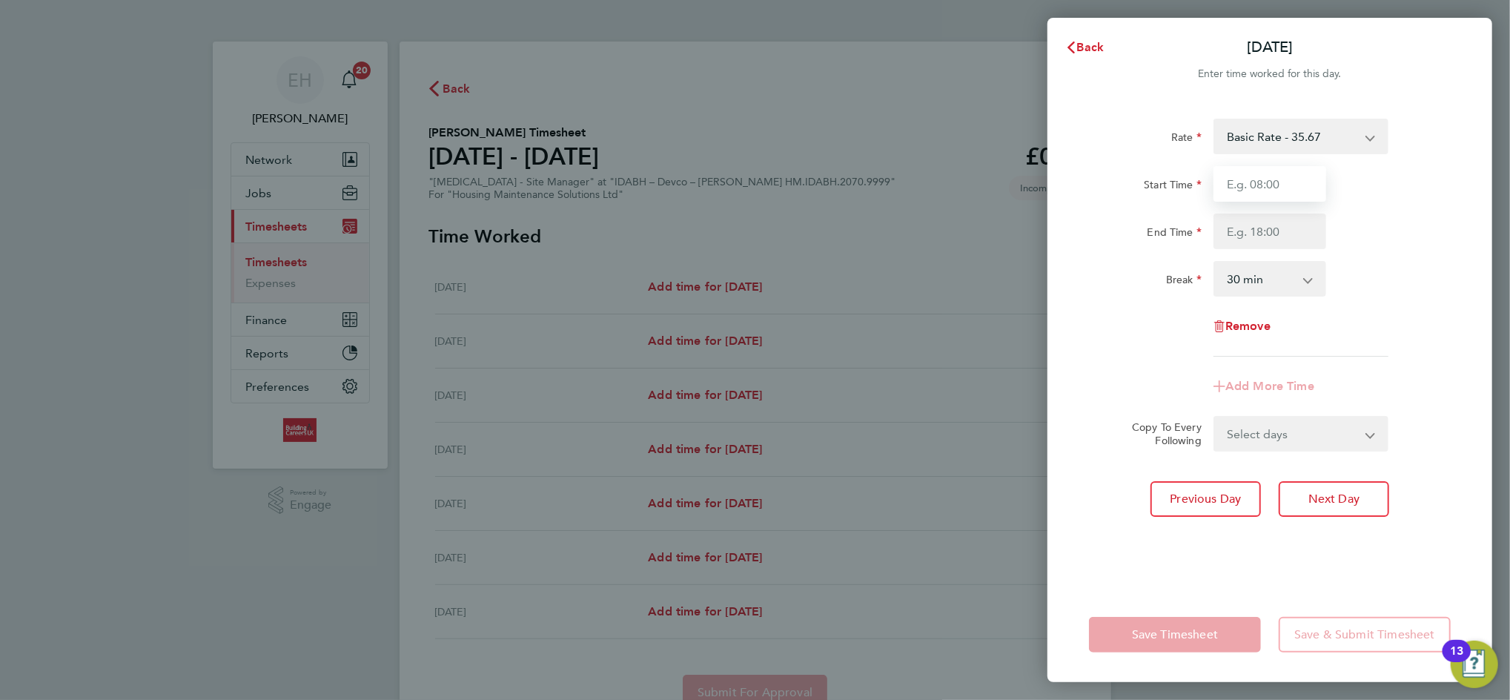
click at [1268, 186] on input "Start Time" at bounding box center [1270, 184] width 113 height 36
type input "07:00"
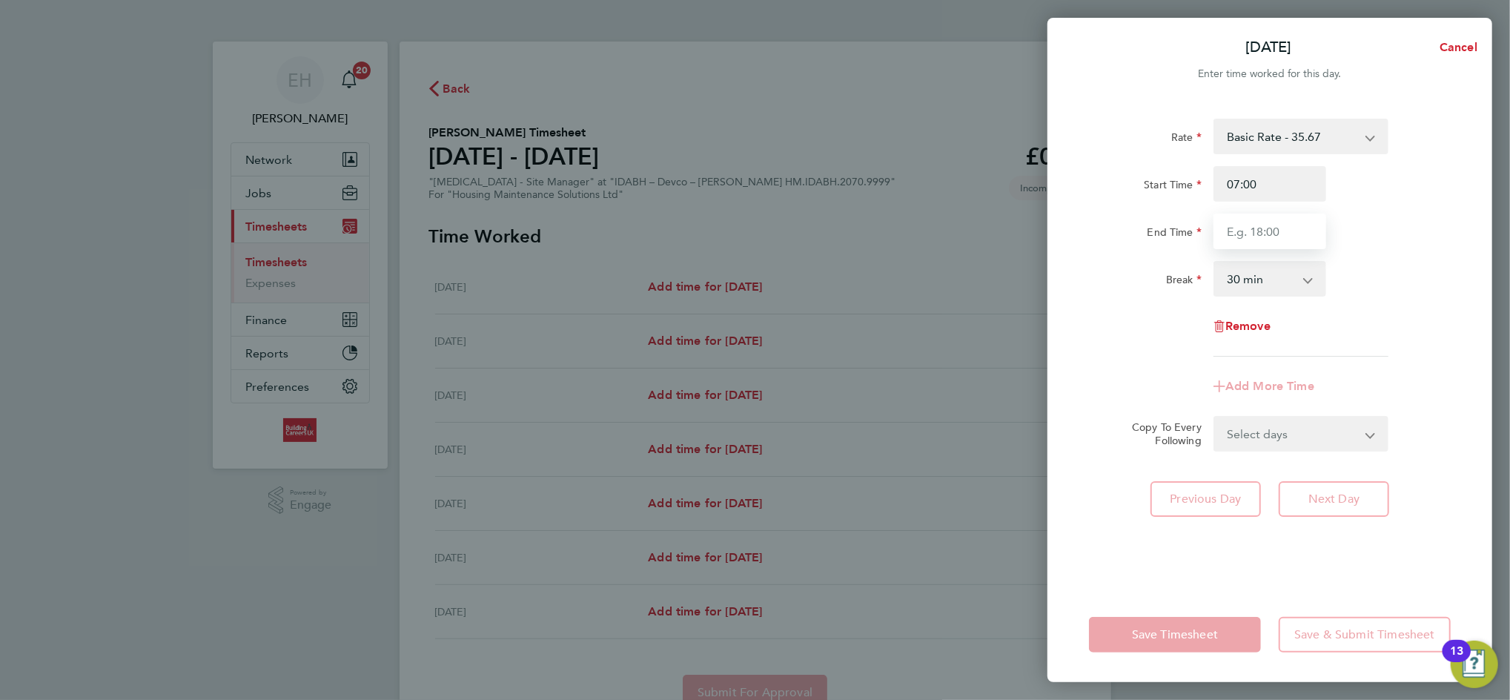
click at [1274, 239] on input "End Time" at bounding box center [1270, 232] width 113 height 36
type input "16:30"
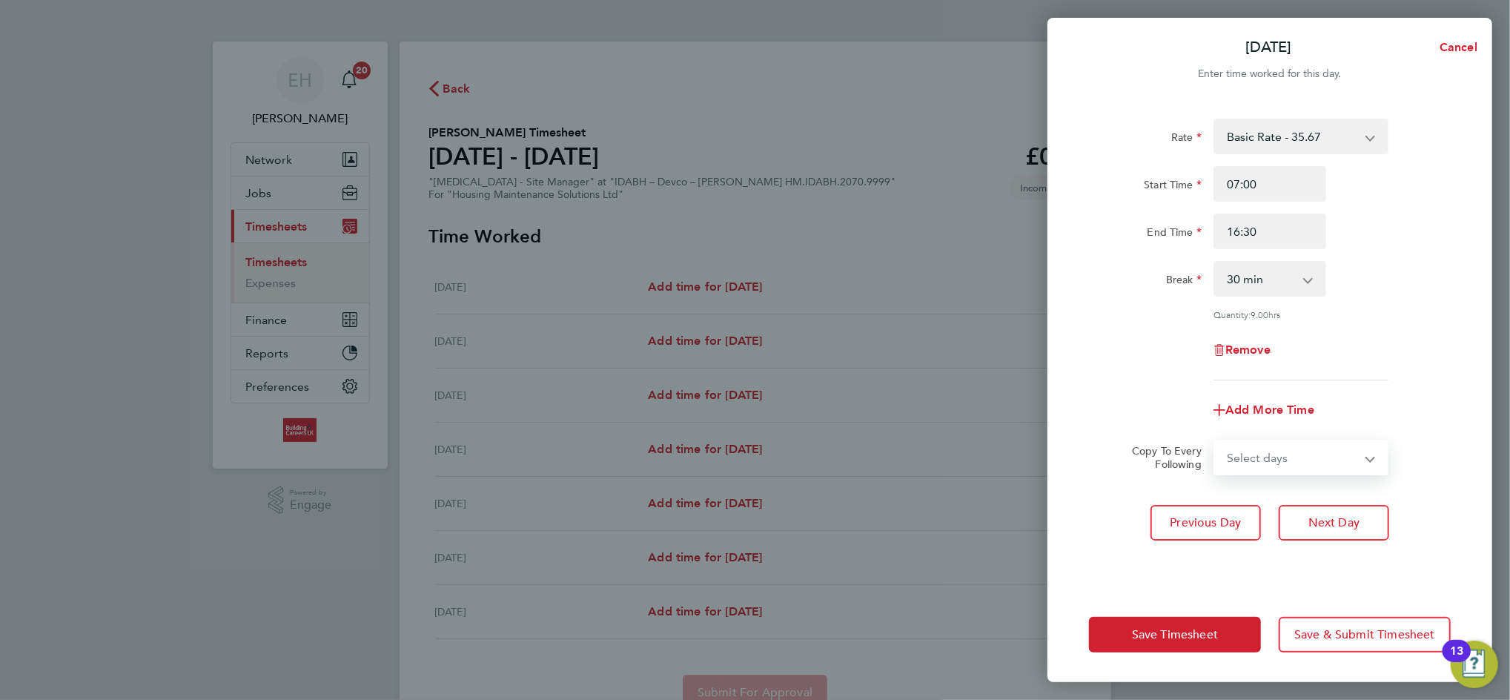
click at [1251, 446] on select "Select days Day Weekday (Mon-Fri) Weekend (Sat-Sun) Wednesday Thursday Friday S…" at bounding box center [1293, 457] width 156 height 33
select select "WEEKDAY"
click at [1215, 441] on select "Select days Day Weekday (Mon-Fri) Weekend (Sat-Sun) Wednesday Thursday Friday S…" at bounding box center [1293, 457] width 156 height 33
select select "[DATE]"
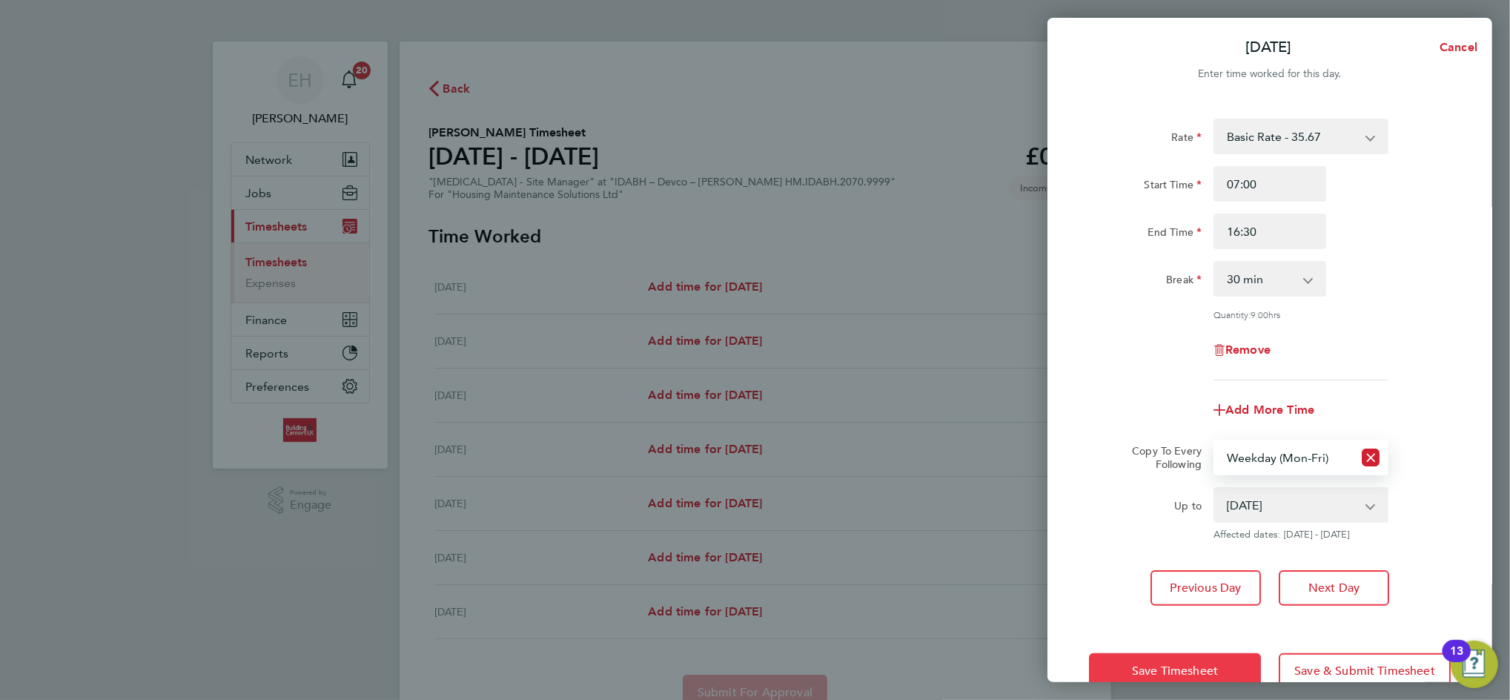
click at [1180, 672] on span "Save Timesheet" at bounding box center [1175, 671] width 86 height 15
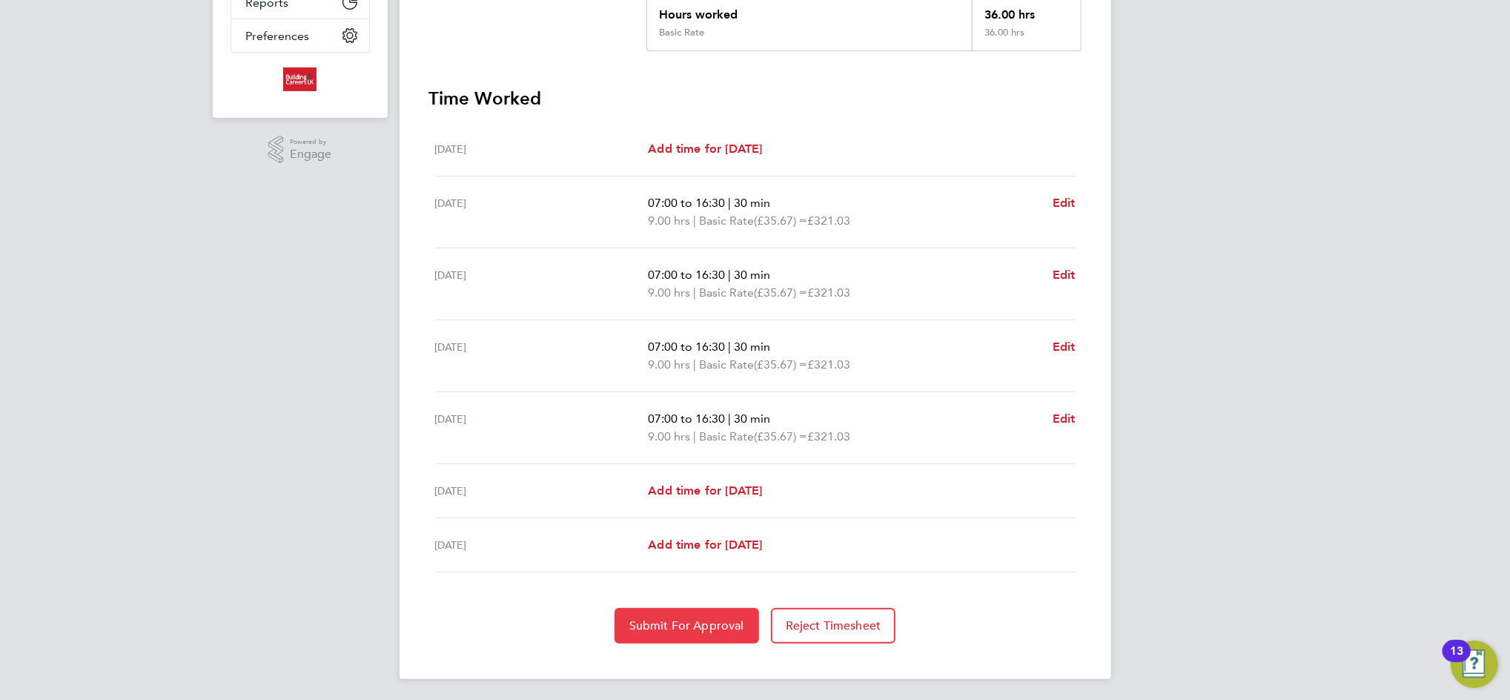
click at [709, 618] on span "Submit For Approval" at bounding box center [686, 625] width 115 height 15
